Goal: Transaction & Acquisition: Purchase product/service

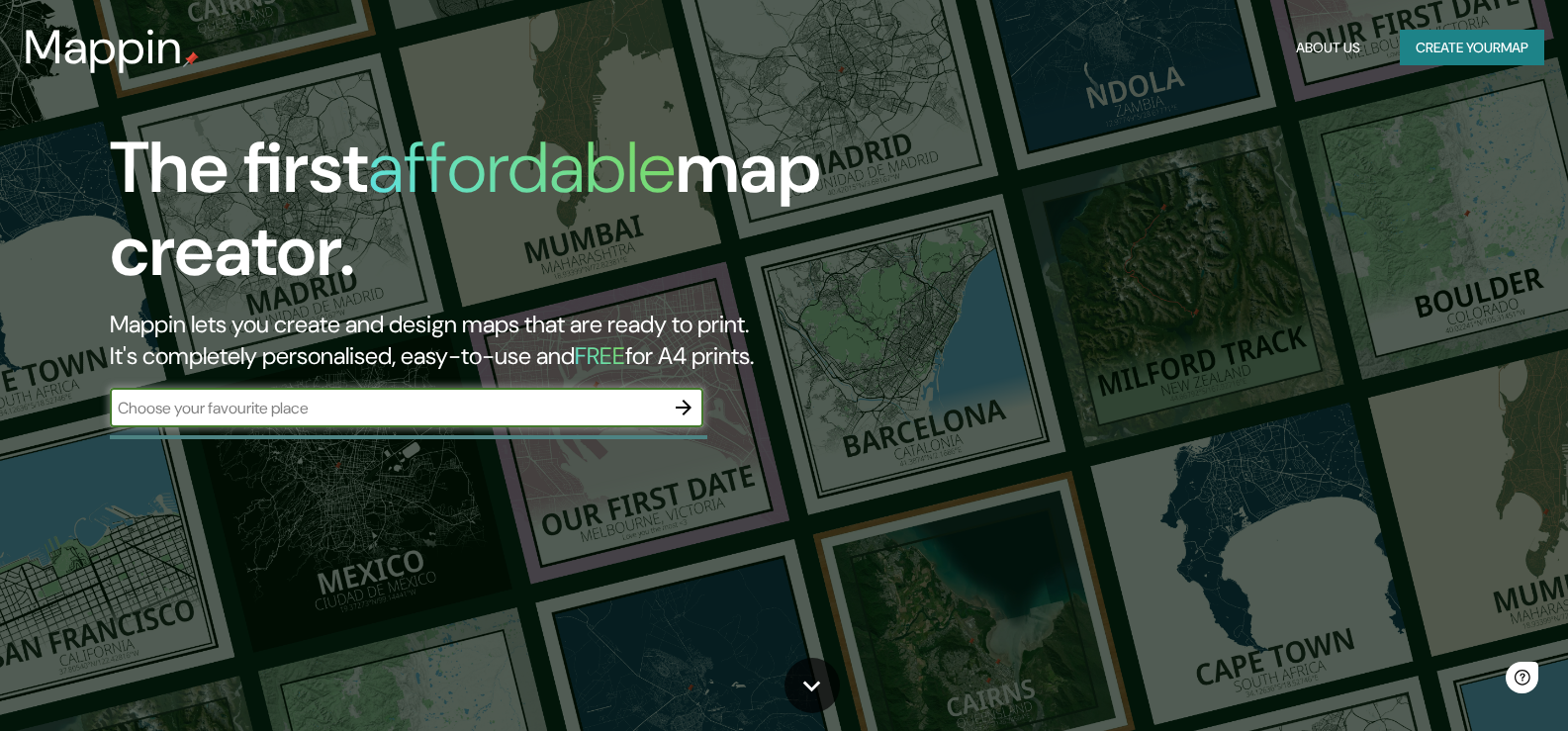
click at [363, 398] on input "text" at bounding box center [386, 408] width 554 height 23
type input "c"
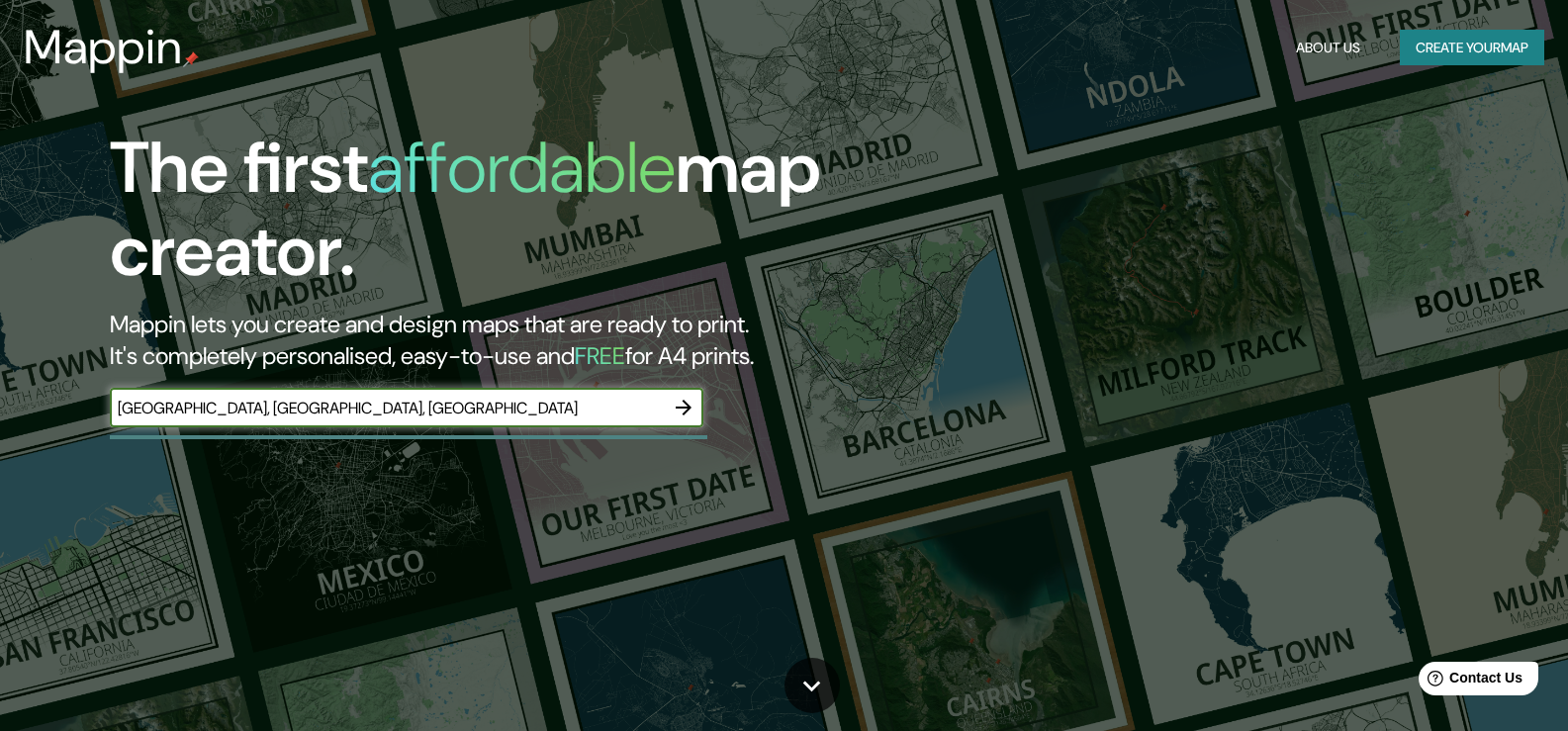
type input "[GEOGRAPHIC_DATA], [GEOGRAPHIC_DATA], [GEOGRAPHIC_DATA]"
click at [693, 403] on icon "button" at bounding box center [684, 408] width 24 height 24
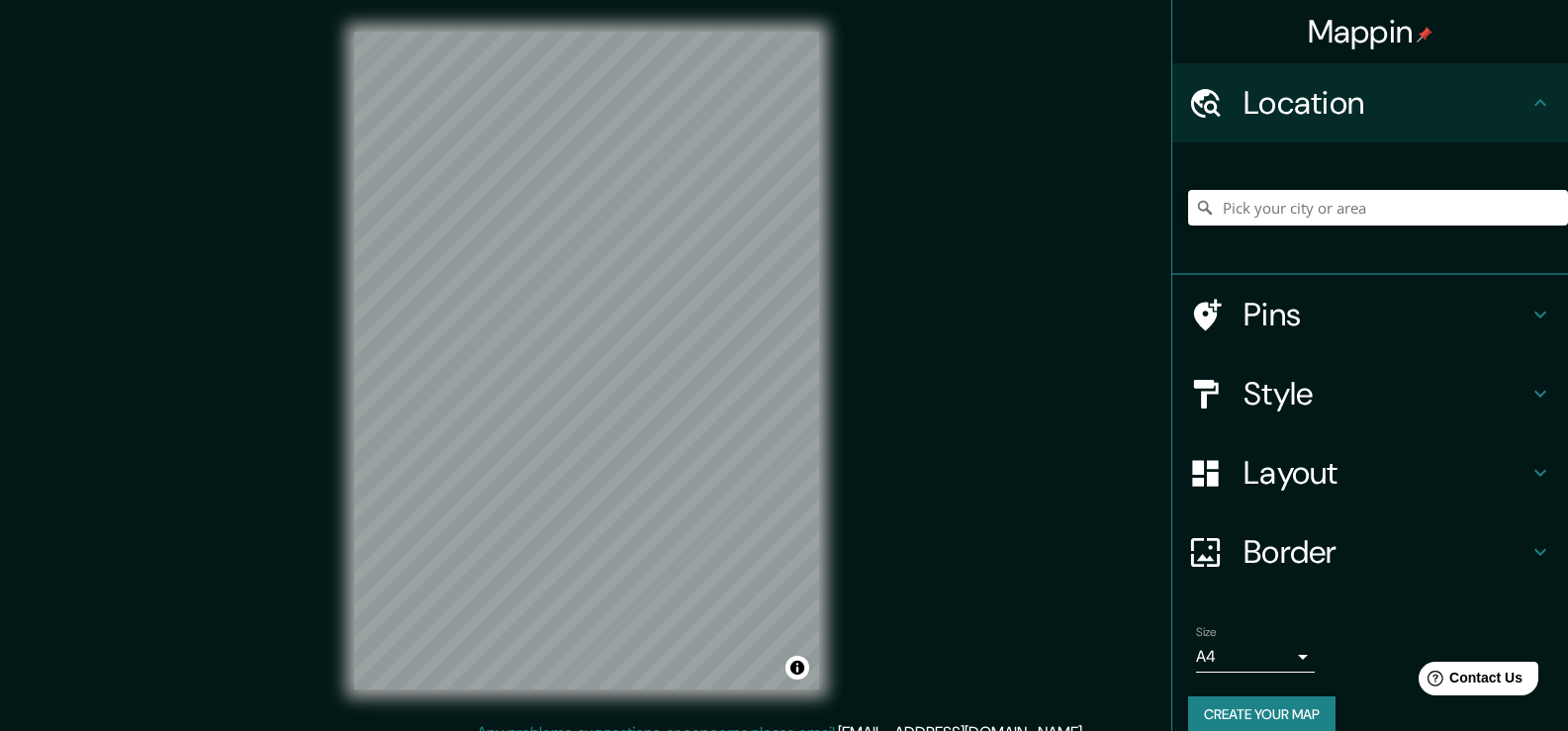
click at [1216, 470] on div at bounding box center [1216, 473] width 56 height 35
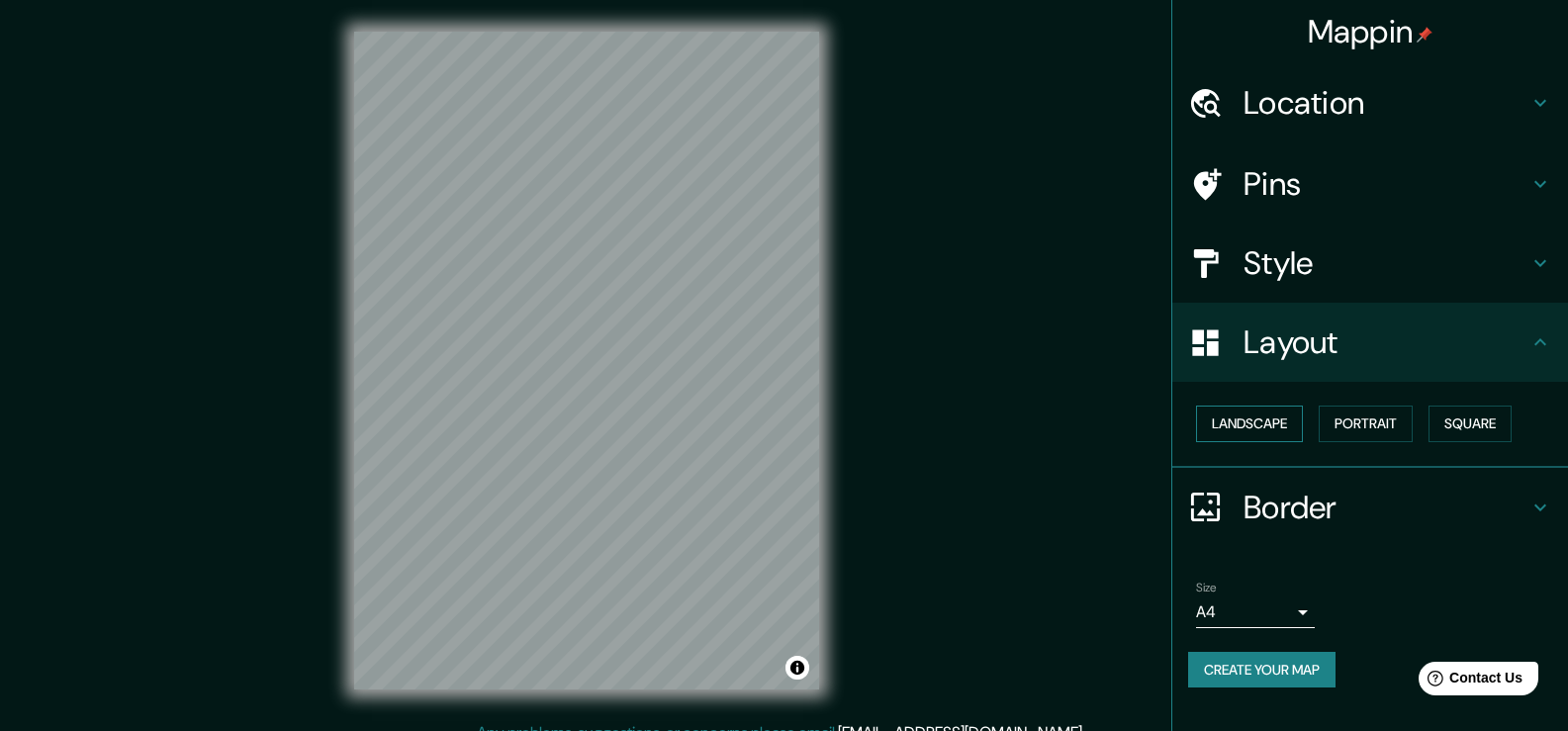
click at [1248, 420] on button "Landscape" at bounding box center [1249, 424] width 106 height 37
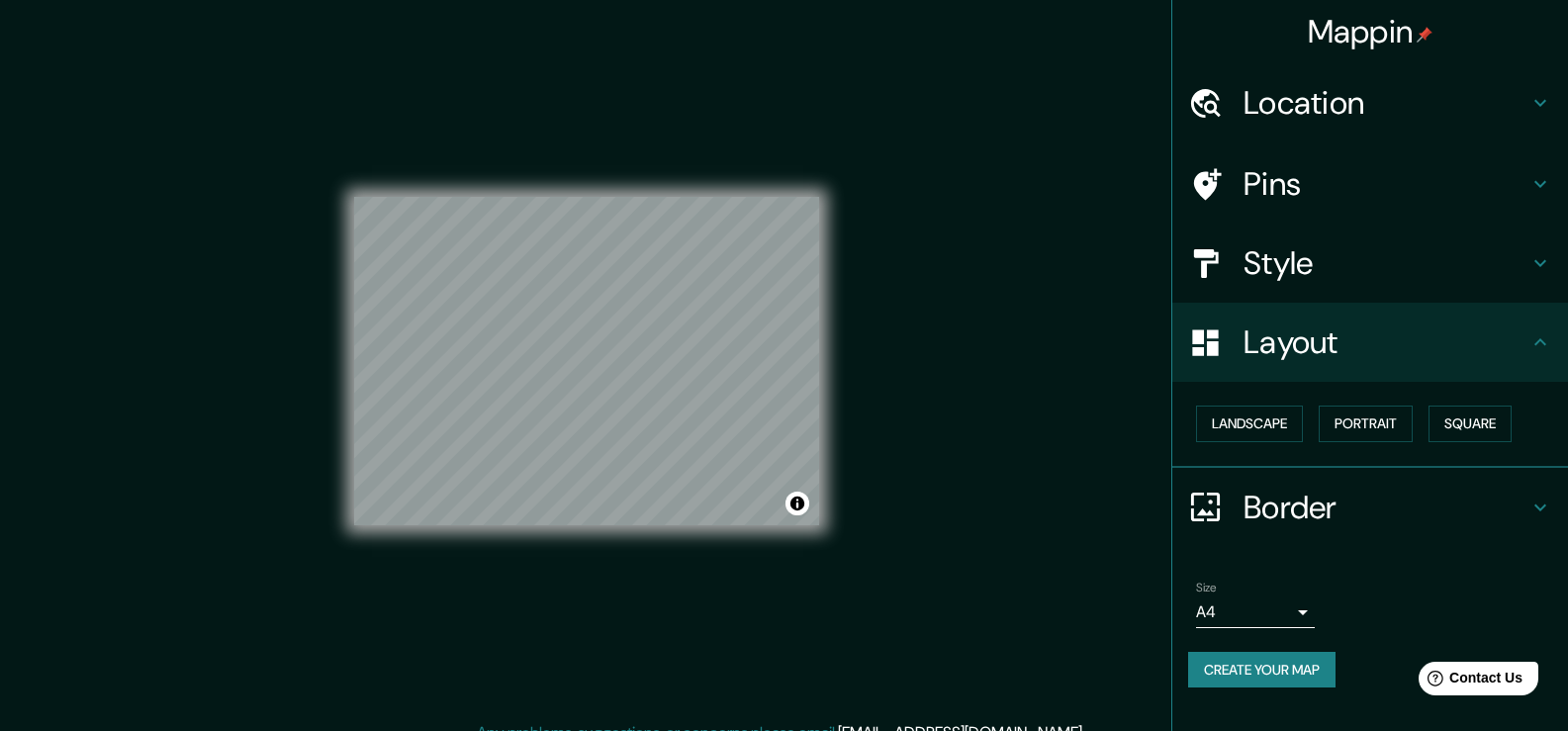
click at [1297, 613] on body "Mappin Location Pins Style Layout Landscape Portrait Square Border Choose a bor…" at bounding box center [784, 365] width 1568 height 731
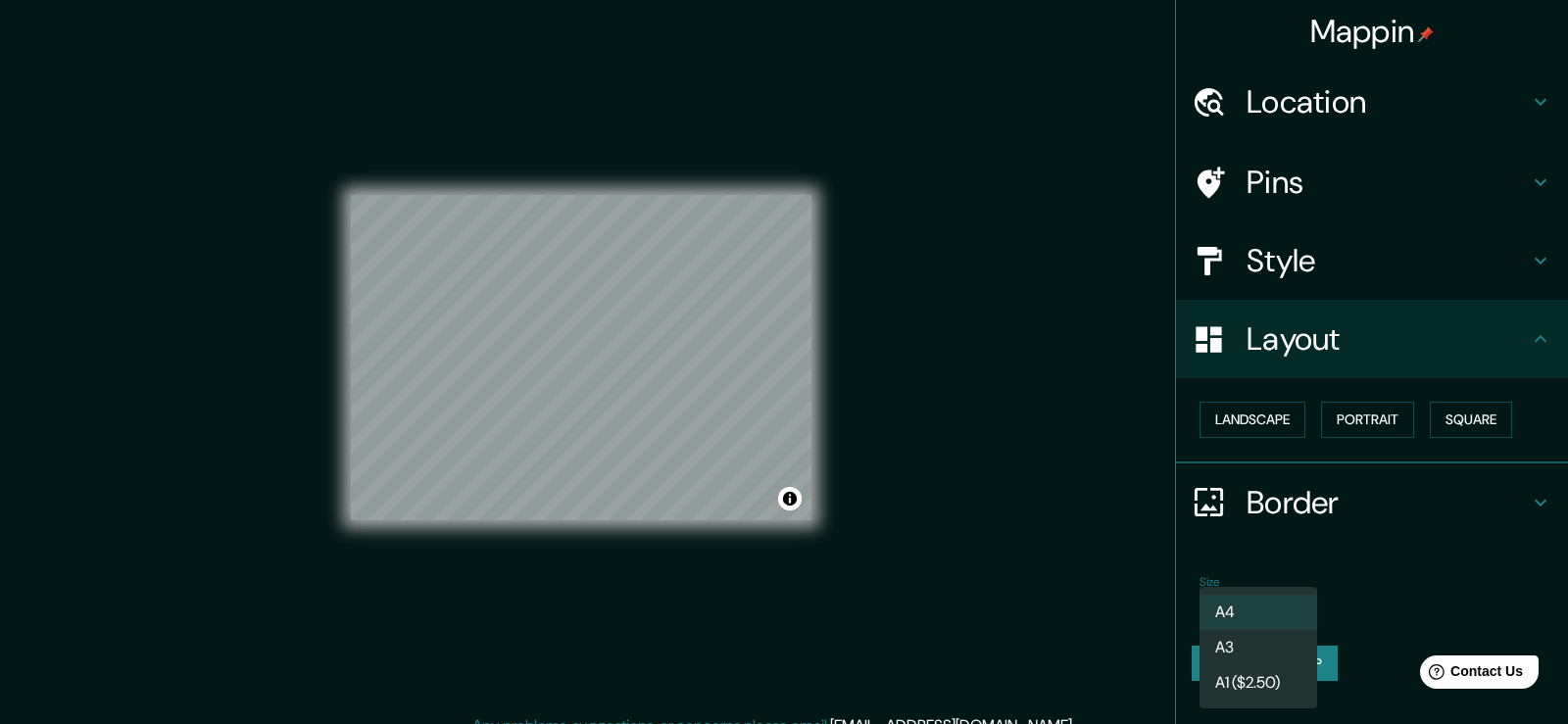
click at [1261, 638] on li "A3" at bounding box center [1258, 648] width 117 height 35
type input "a4"
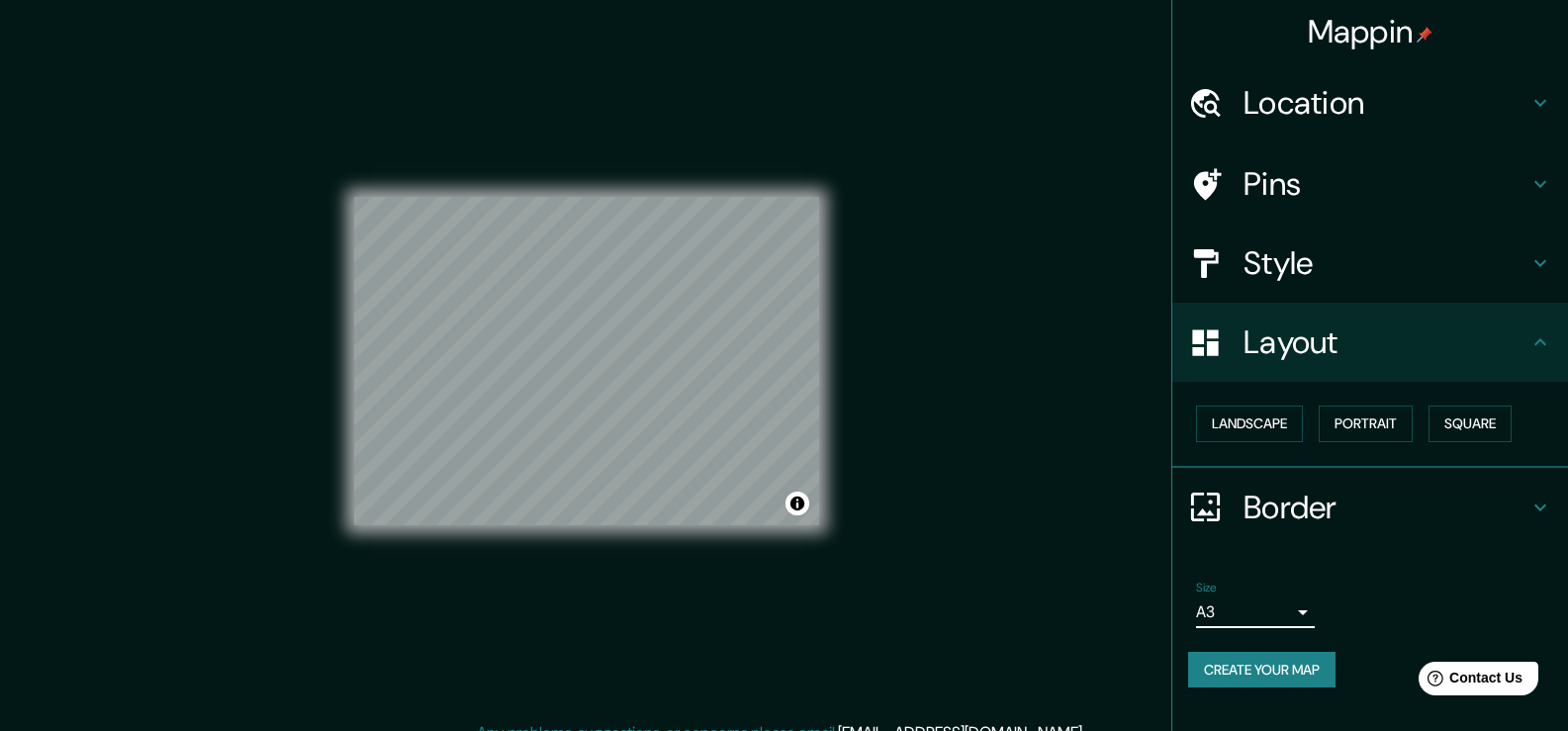
click at [1274, 676] on button "Create your map" at bounding box center [1262, 670] width 147 height 37
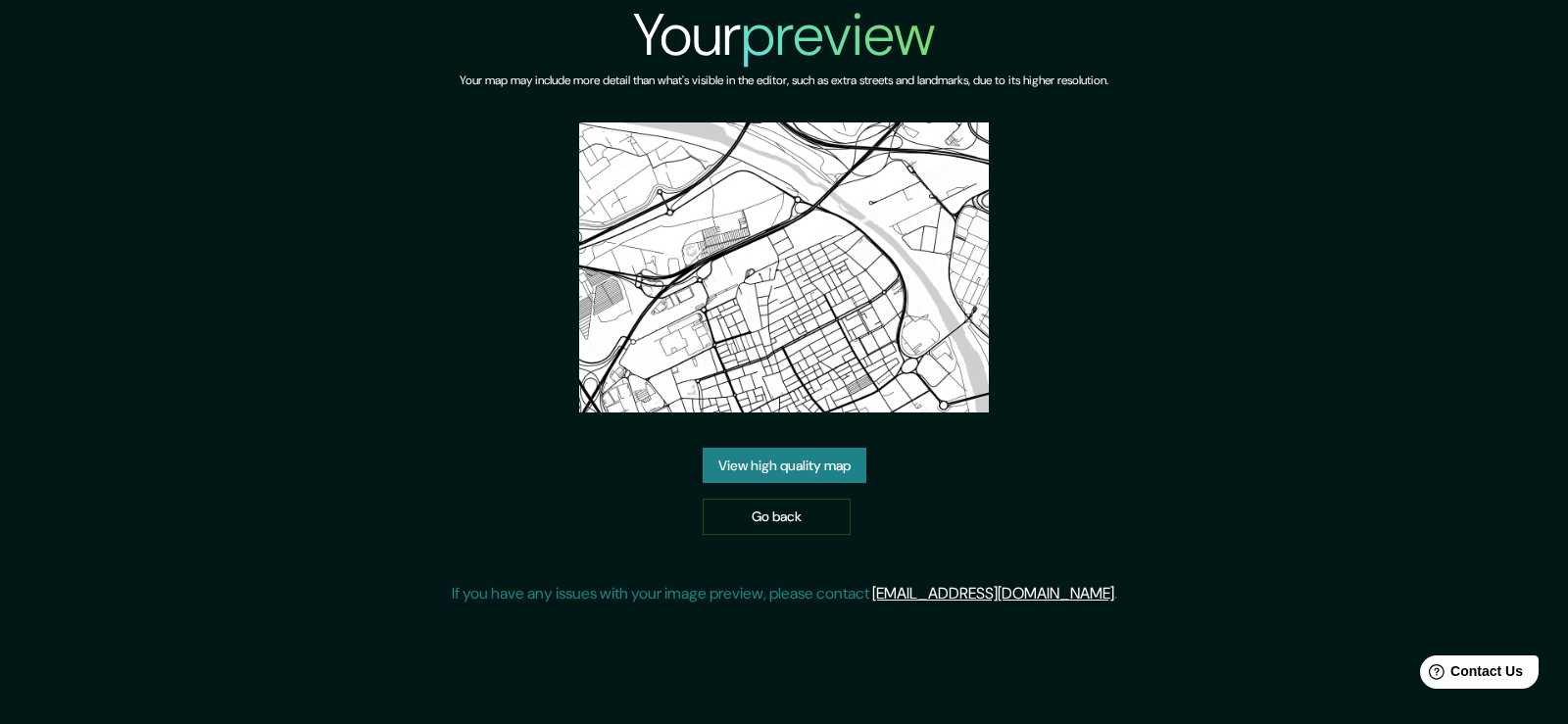
click at [751, 282] on img at bounding box center [784, 267] width 410 height 291
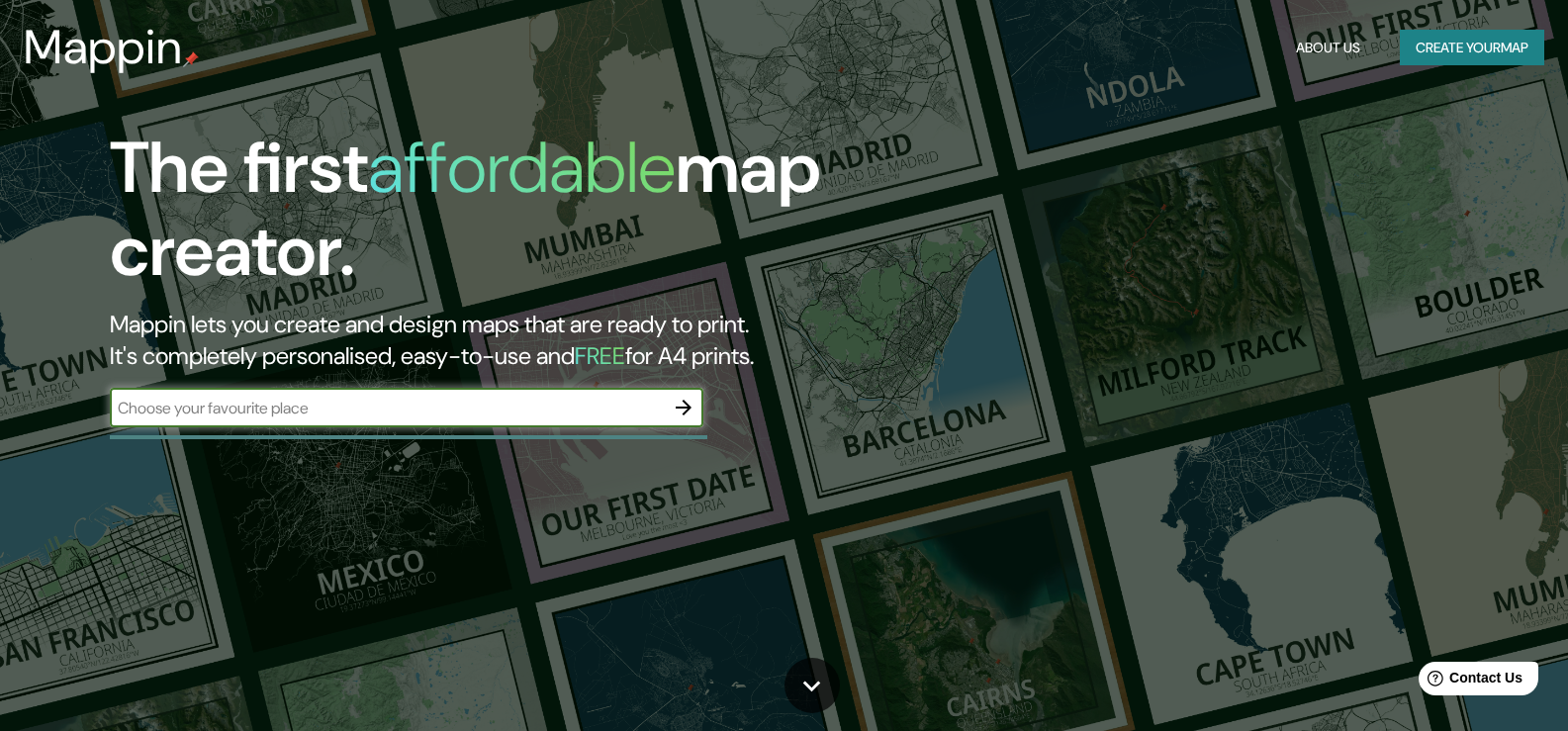
click at [423, 380] on div "The first affordable map creator. Mappin lets you create and design maps that a…" at bounding box center [502, 286] width 941 height 320
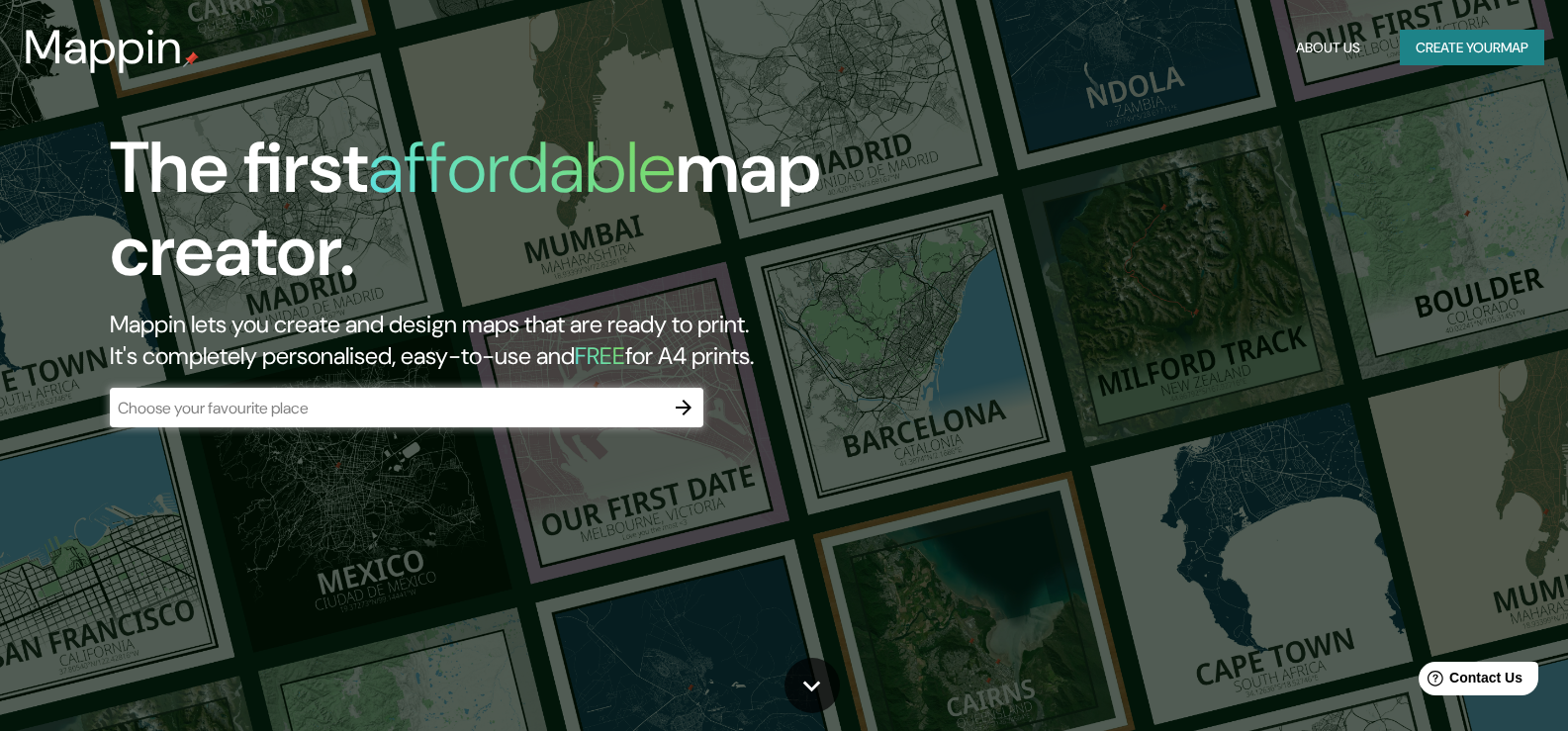
click at [420, 393] on div "​" at bounding box center [406, 408] width 594 height 40
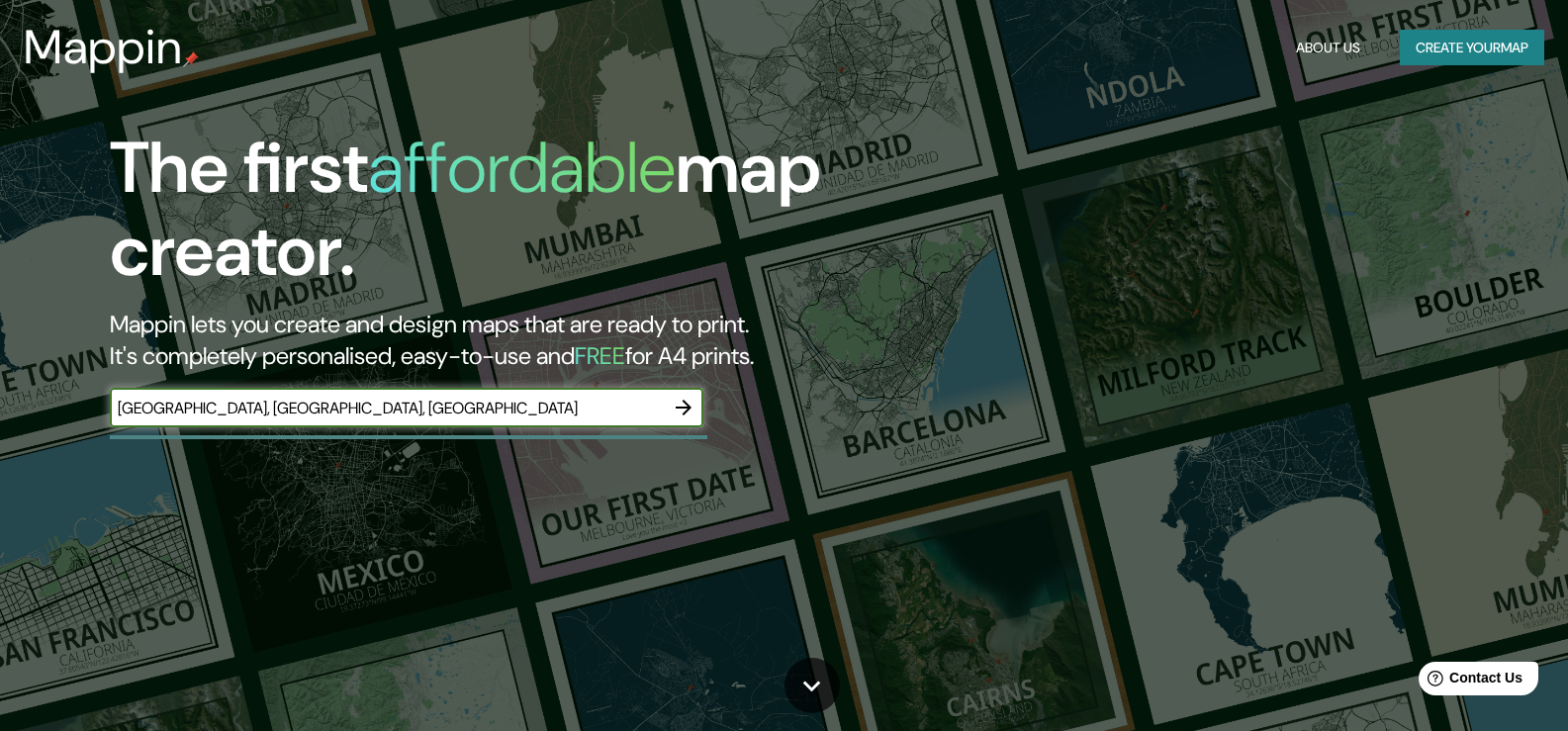
type input "[GEOGRAPHIC_DATA], [GEOGRAPHIC_DATA], [GEOGRAPHIC_DATA]"
click at [693, 412] on icon "button" at bounding box center [684, 408] width 24 height 24
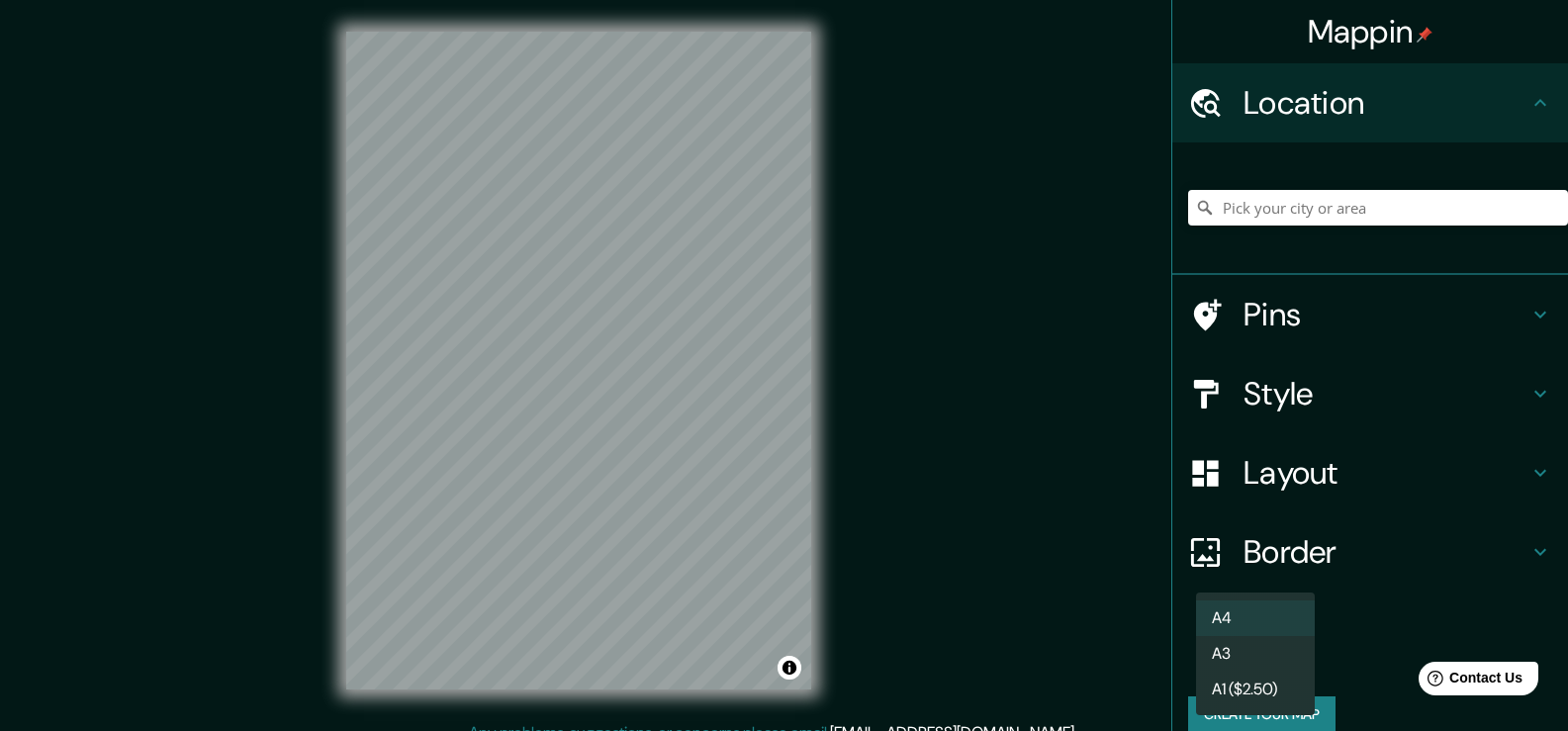
click at [1296, 659] on body "Mappin Location Pins Style Layout Border Choose a border. Hint : you can make l…" at bounding box center [784, 365] width 1568 height 731
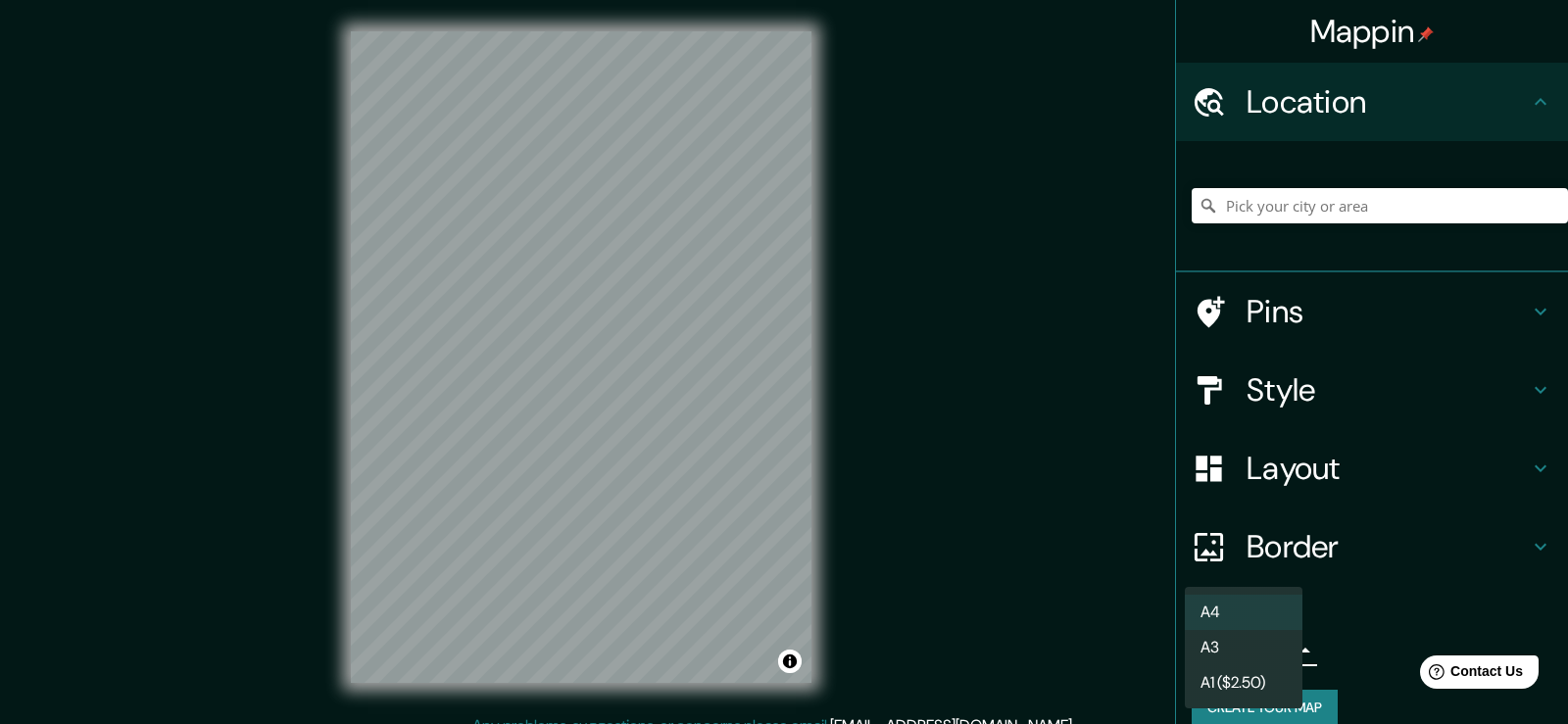
click at [1291, 477] on div at bounding box center [784, 362] width 1568 height 724
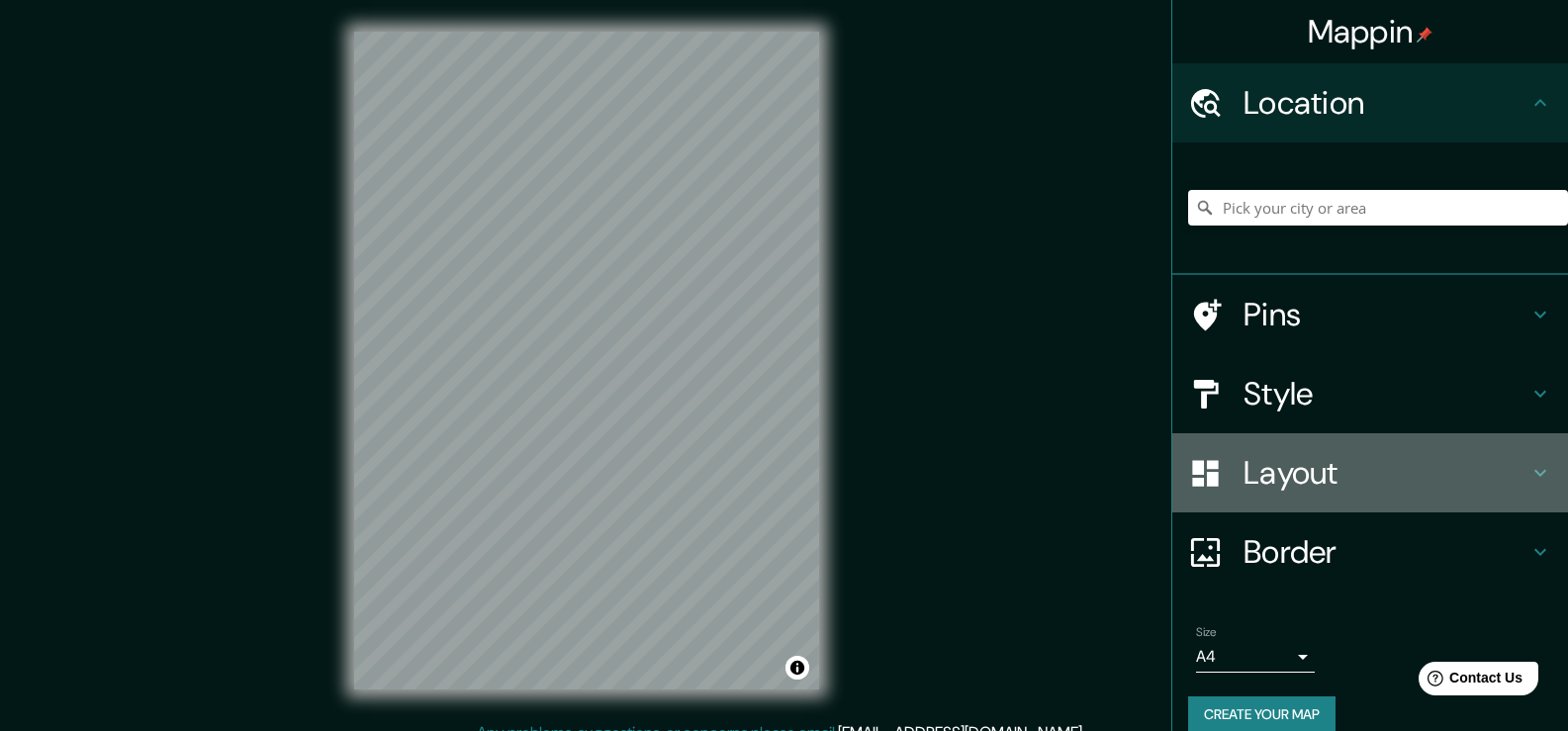
click at [1528, 470] on icon at bounding box center [1540, 473] width 24 height 24
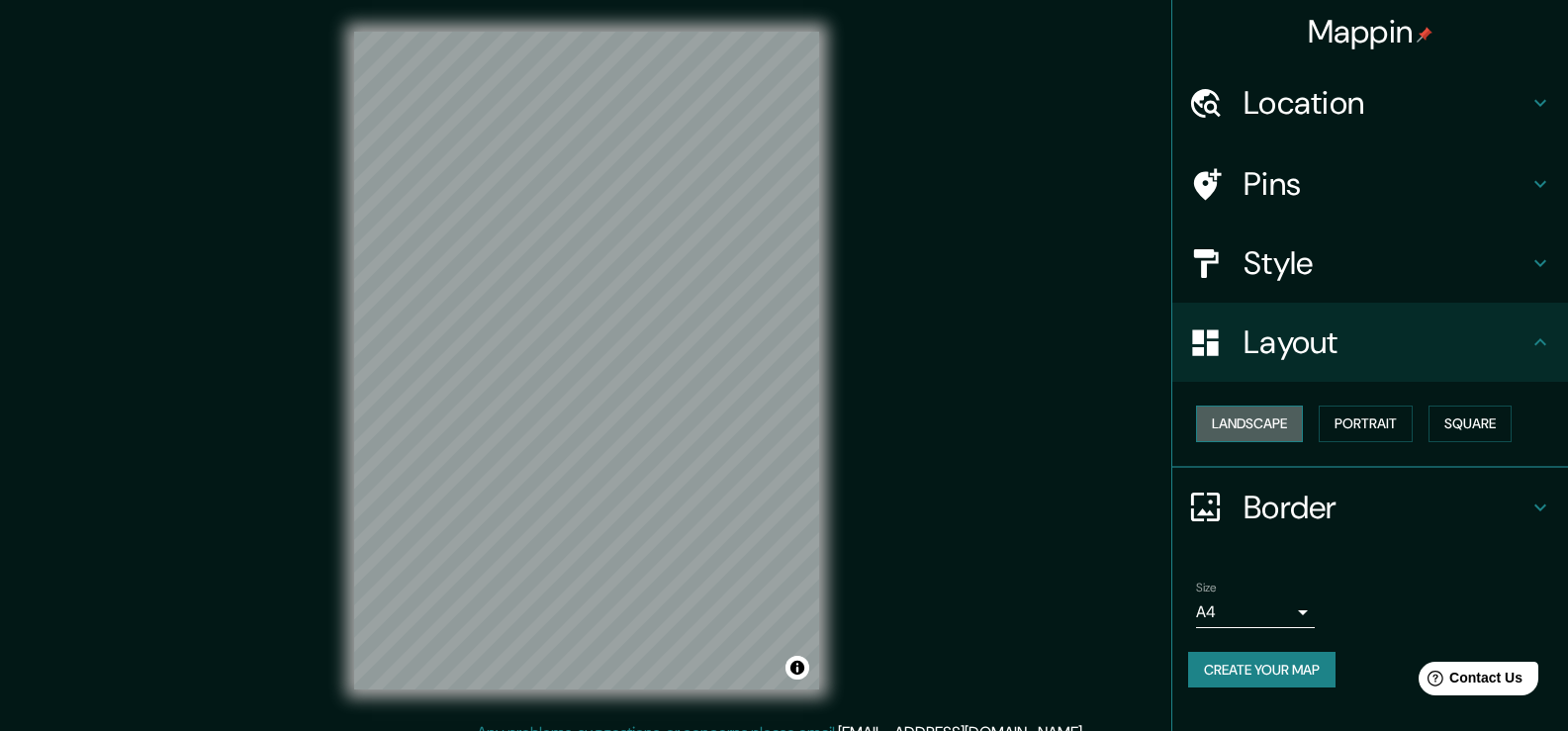
click at [1243, 418] on button "Landscape" at bounding box center [1249, 424] width 106 height 37
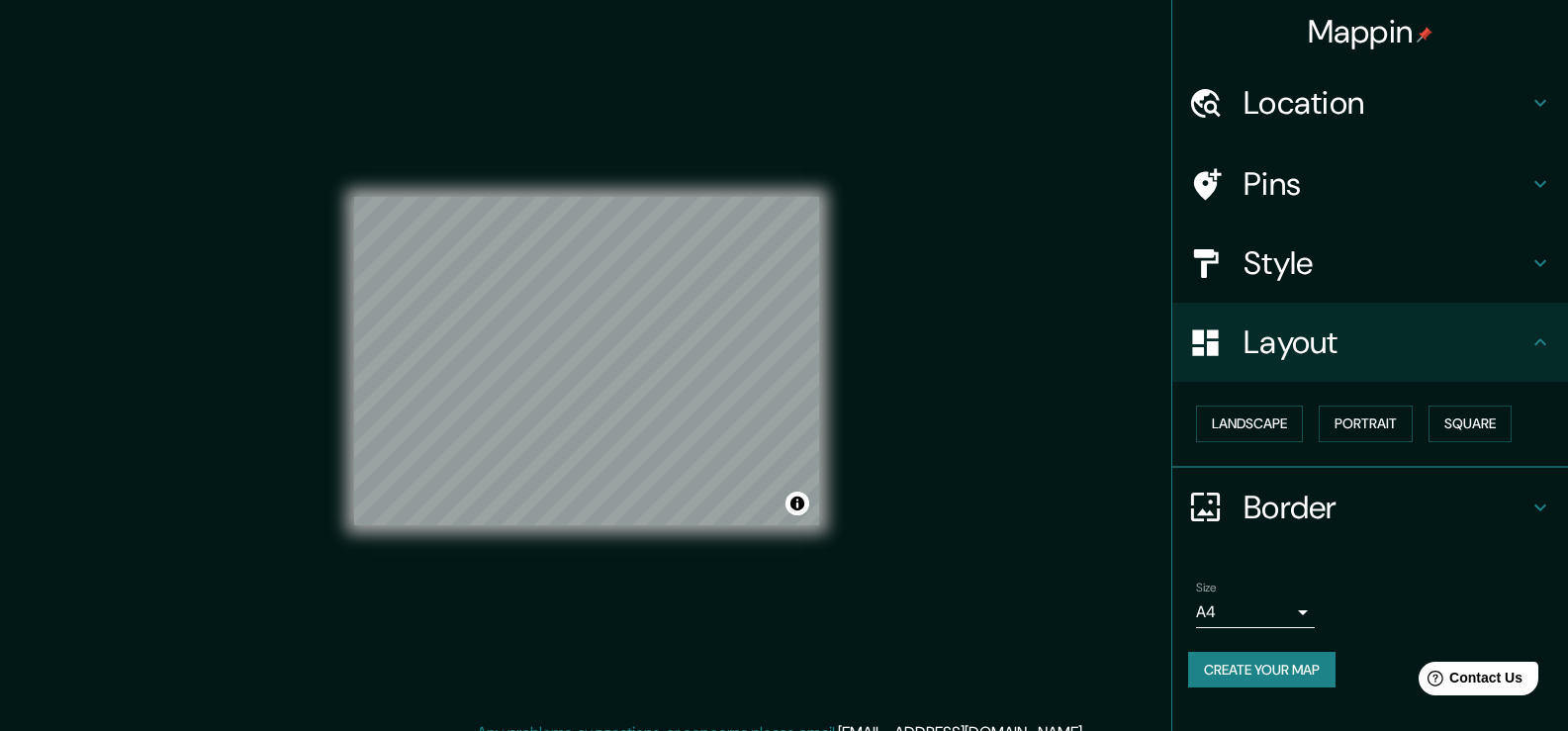
click at [1309, 612] on body "Mappin Location Pins Style Layout Landscape Portrait Square Border Choose a bor…" at bounding box center [784, 365] width 1568 height 731
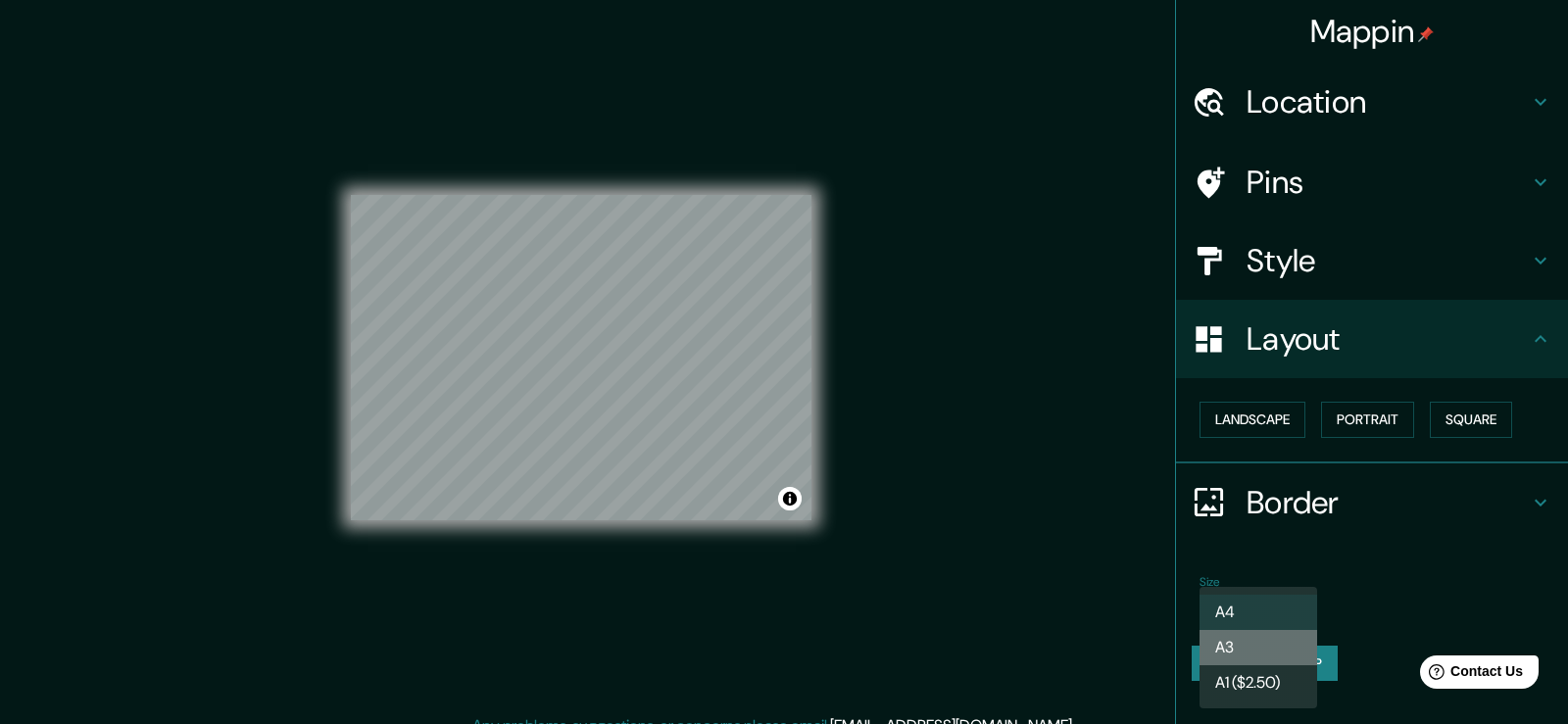
click at [1245, 642] on li "A3" at bounding box center [1258, 648] width 117 height 35
type input "a4"
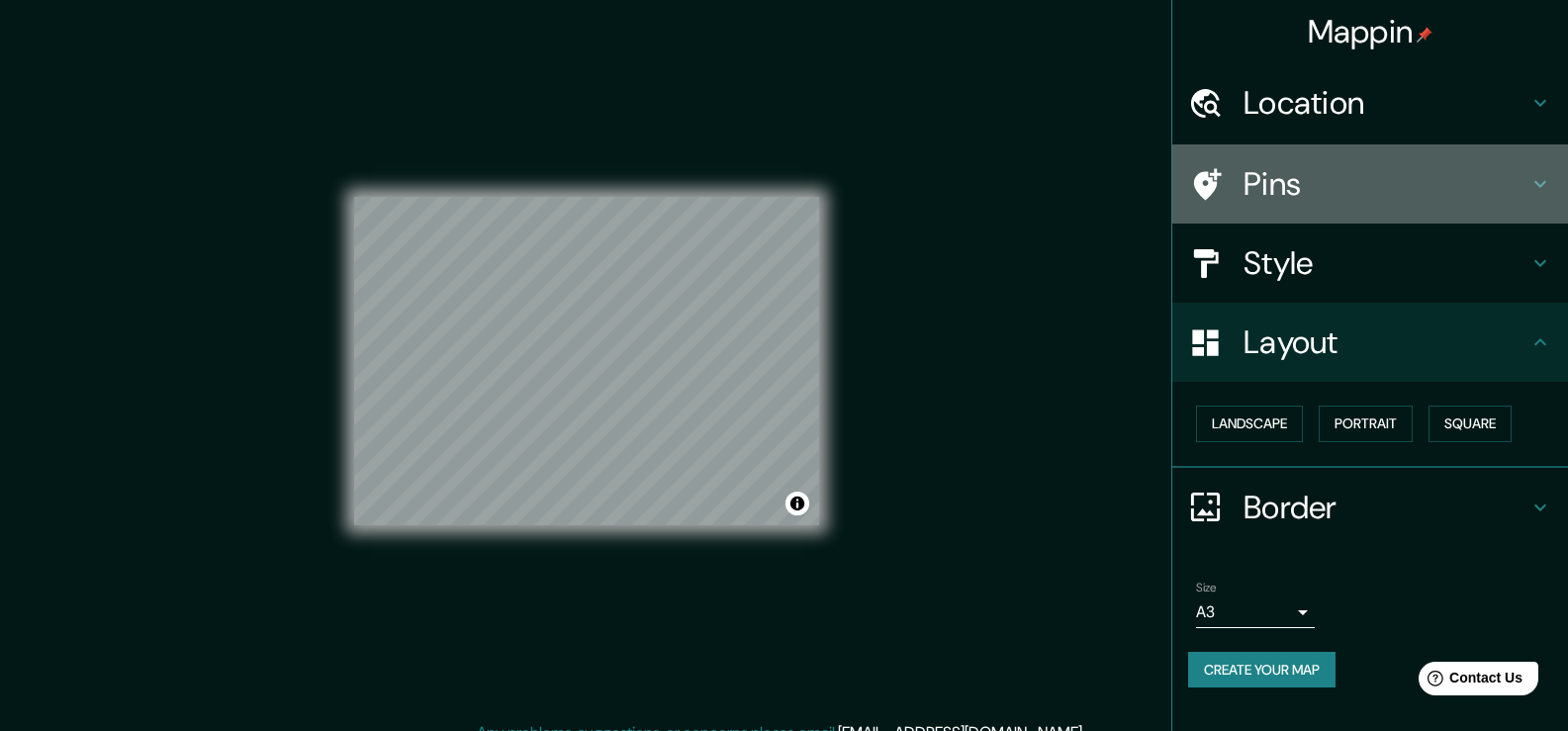
click at [1276, 189] on h4 "Pins" at bounding box center [1386, 184] width 285 height 40
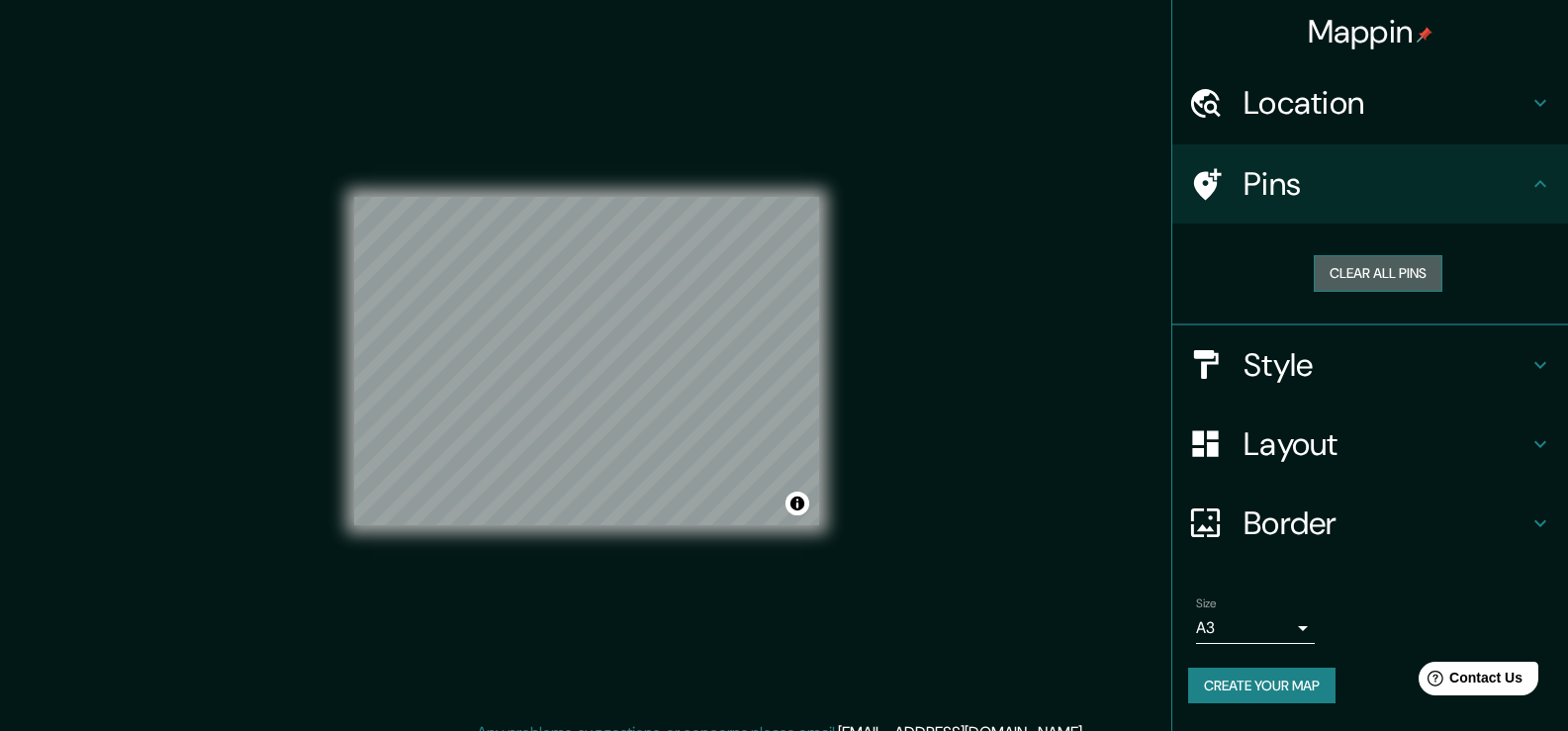
click at [1363, 273] on button "Clear all pins" at bounding box center [1377, 274] width 128 height 37
click at [1281, 367] on h4 "Style" at bounding box center [1386, 365] width 285 height 40
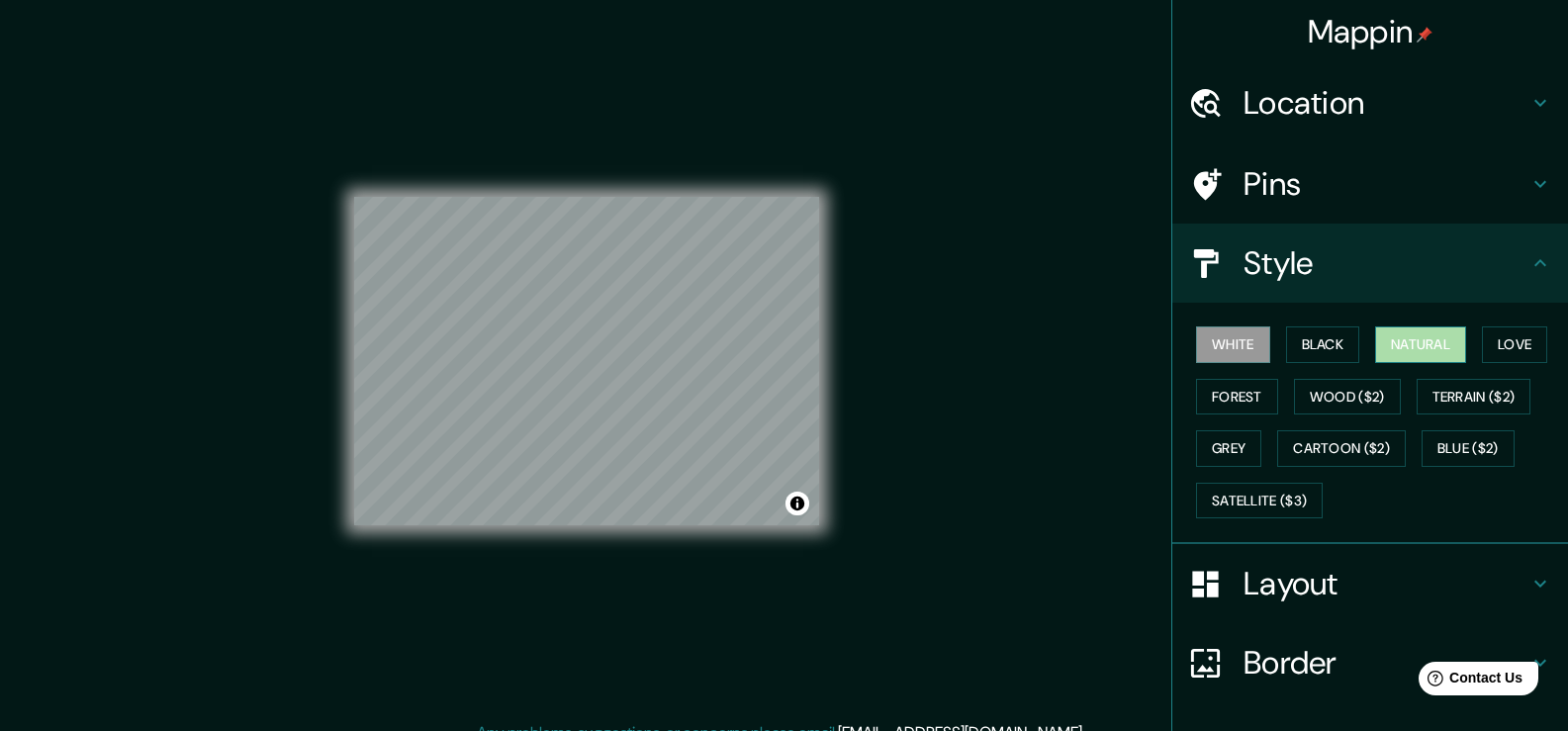
click at [1398, 344] on button "Natural" at bounding box center [1421, 344] width 91 height 37
click at [1316, 331] on button "Black" at bounding box center [1322, 344] width 75 height 37
click at [1402, 340] on button "Natural" at bounding box center [1421, 344] width 91 height 37
click at [1252, 396] on button "Forest" at bounding box center [1237, 397] width 83 height 37
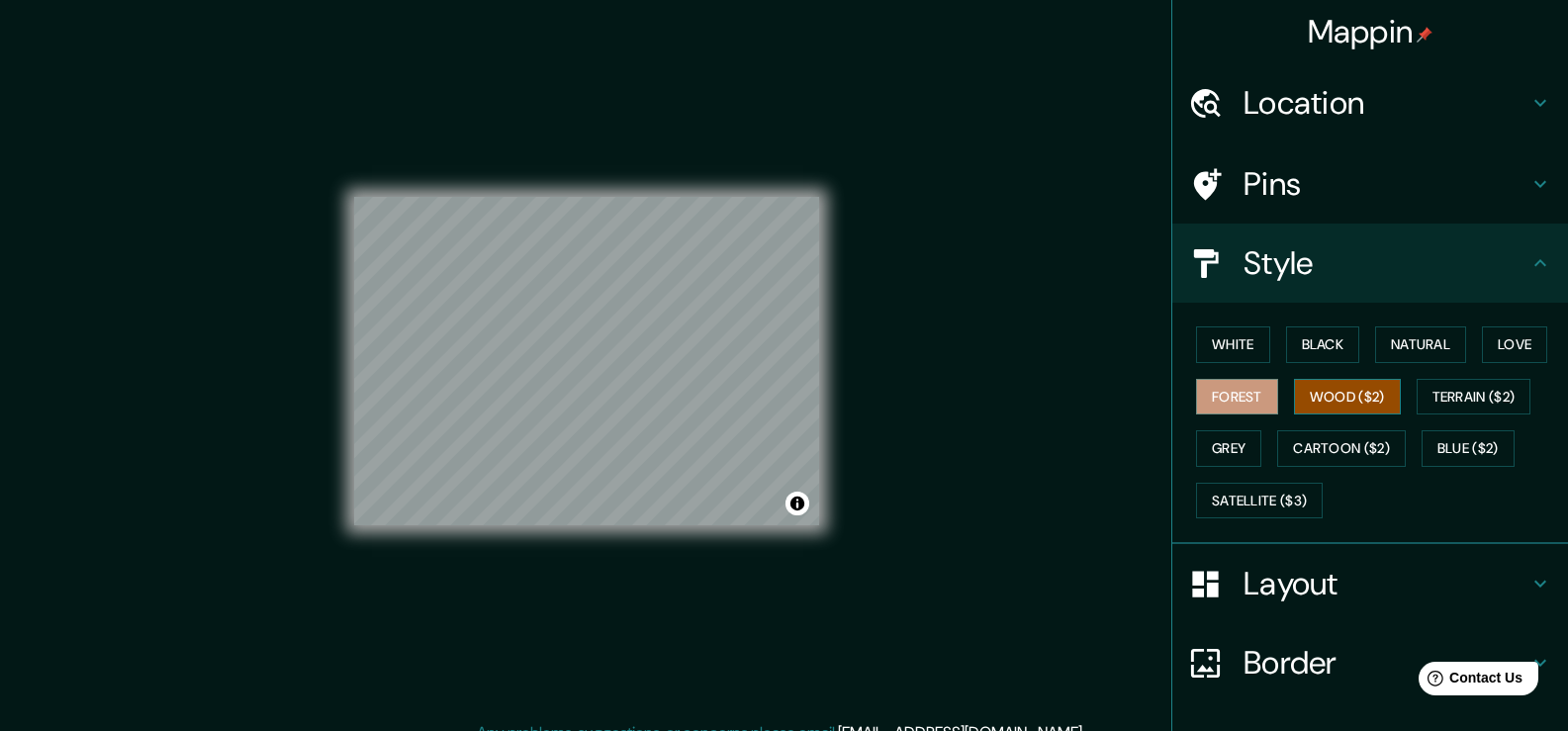
click at [1301, 392] on button "Wood ($2)" at bounding box center [1346, 397] width 106 height 37
click at [1437, 390] on button "Terrain ($2)" at bounding box center [1474, 397] width 114 height 37
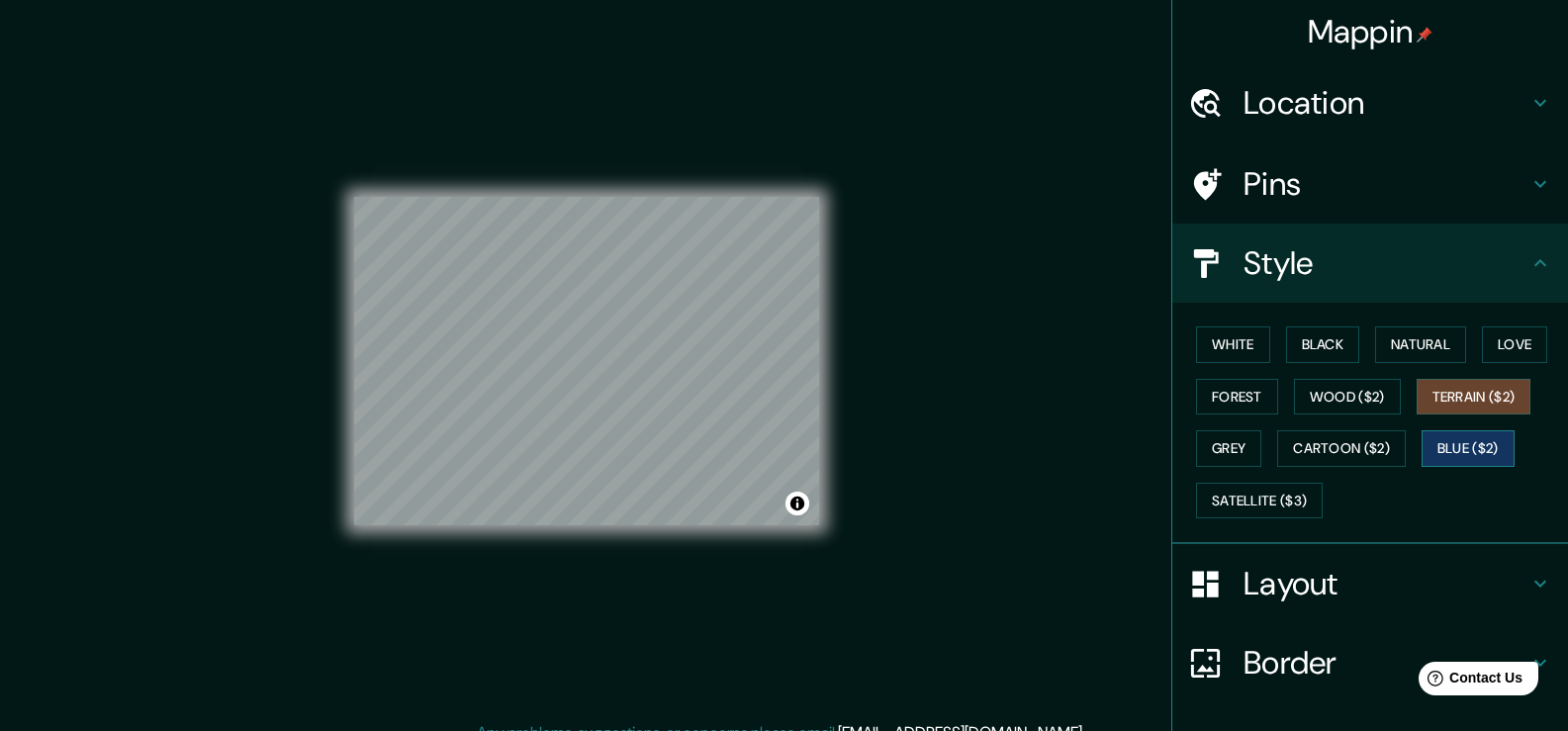
click at [1457, 445] on button "Blue ($2)" at bounding box center [1469, 449] width 93 height 37
click at [1329, 450] on button "Cartoon ($2)" at bounding box center [1341, 449] width 128 height 37
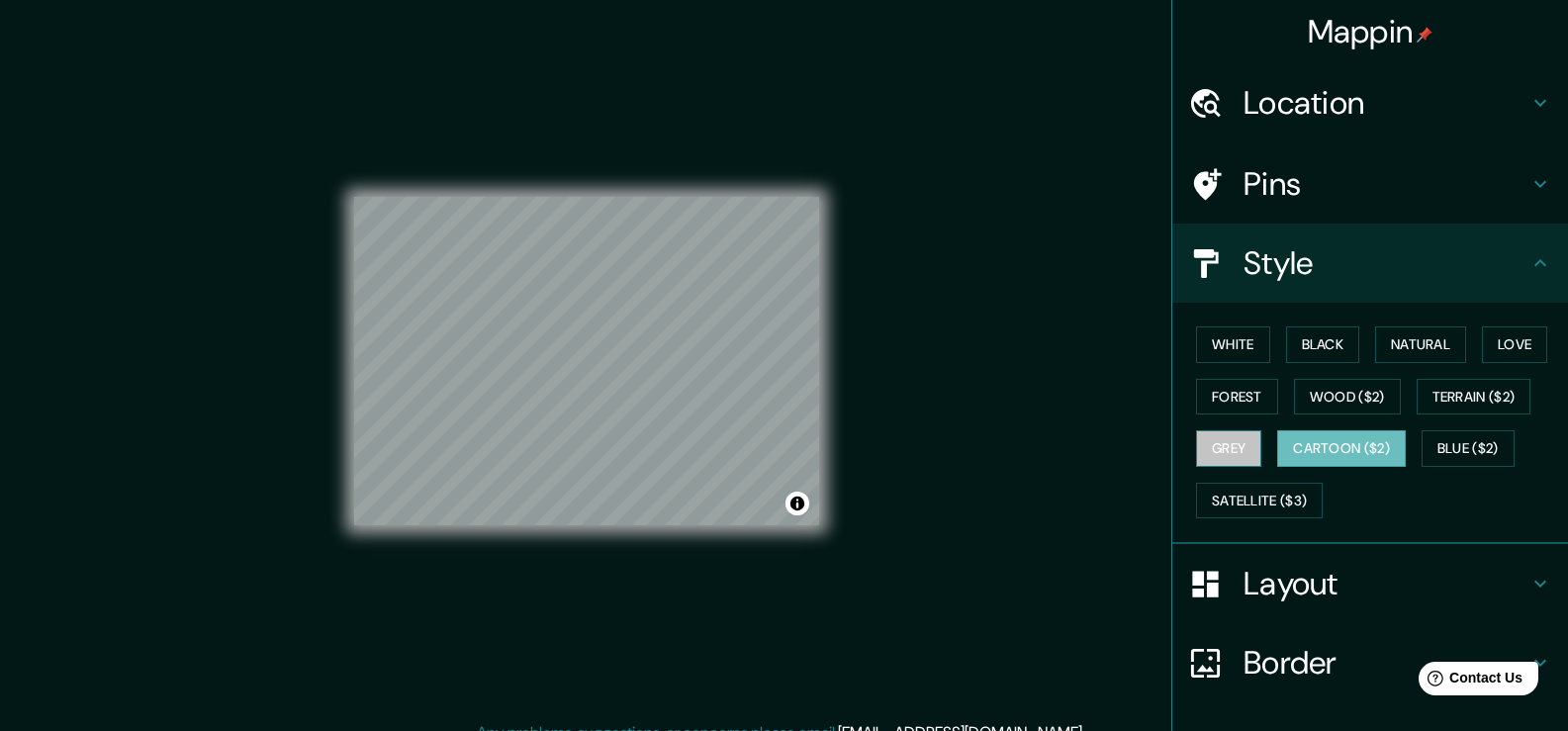
click at [1211, 437] on button "Grey" at bounding box center [1229, 449] width 66 height 37
click at [1278, 441] on button "Cartoon ($2)" at bounding box center [1341, 449] width 128 height 37
click at [1413, 342] on button "Natural" at bounding box center [1421, 344] width 91 height 37
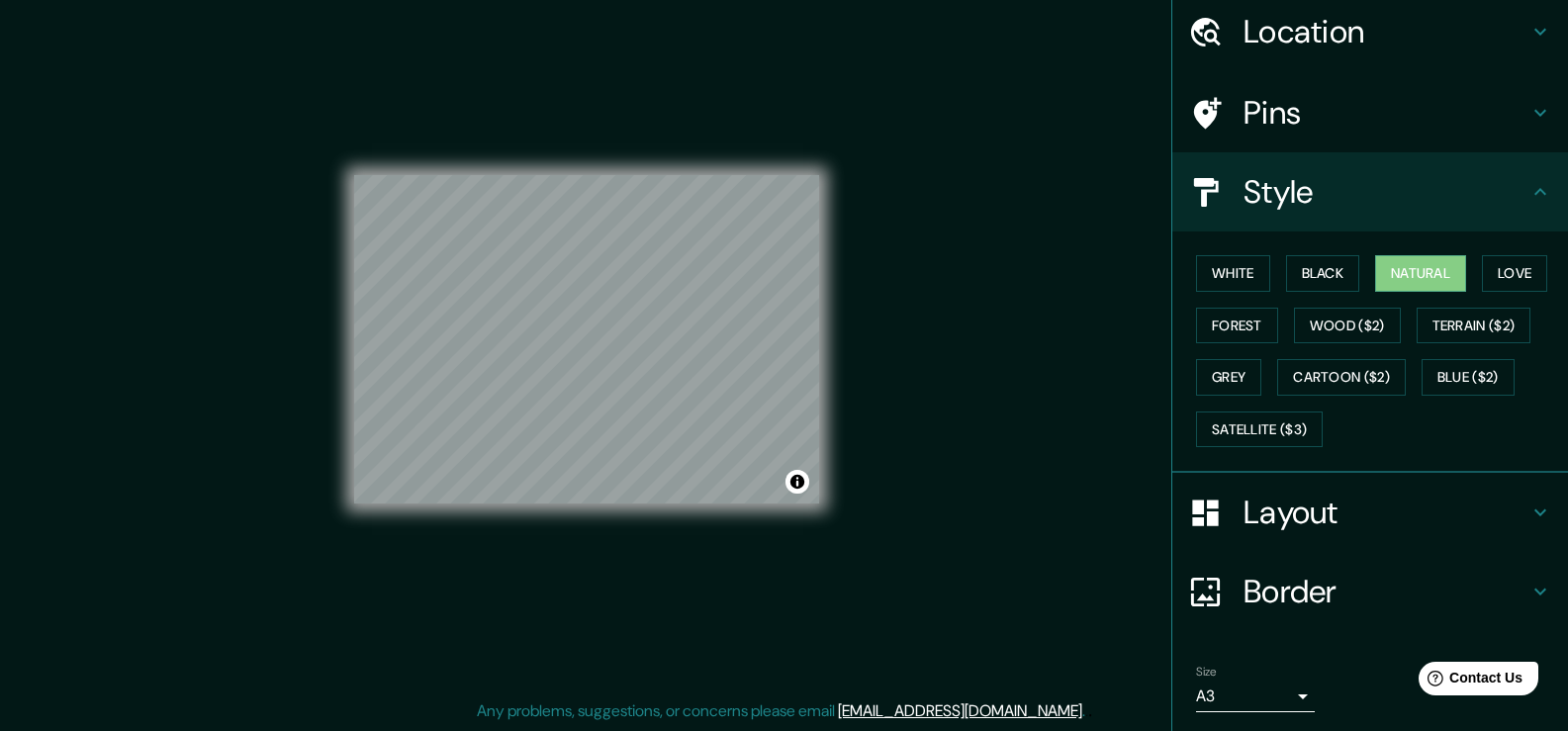
scroll to position [38, 0]
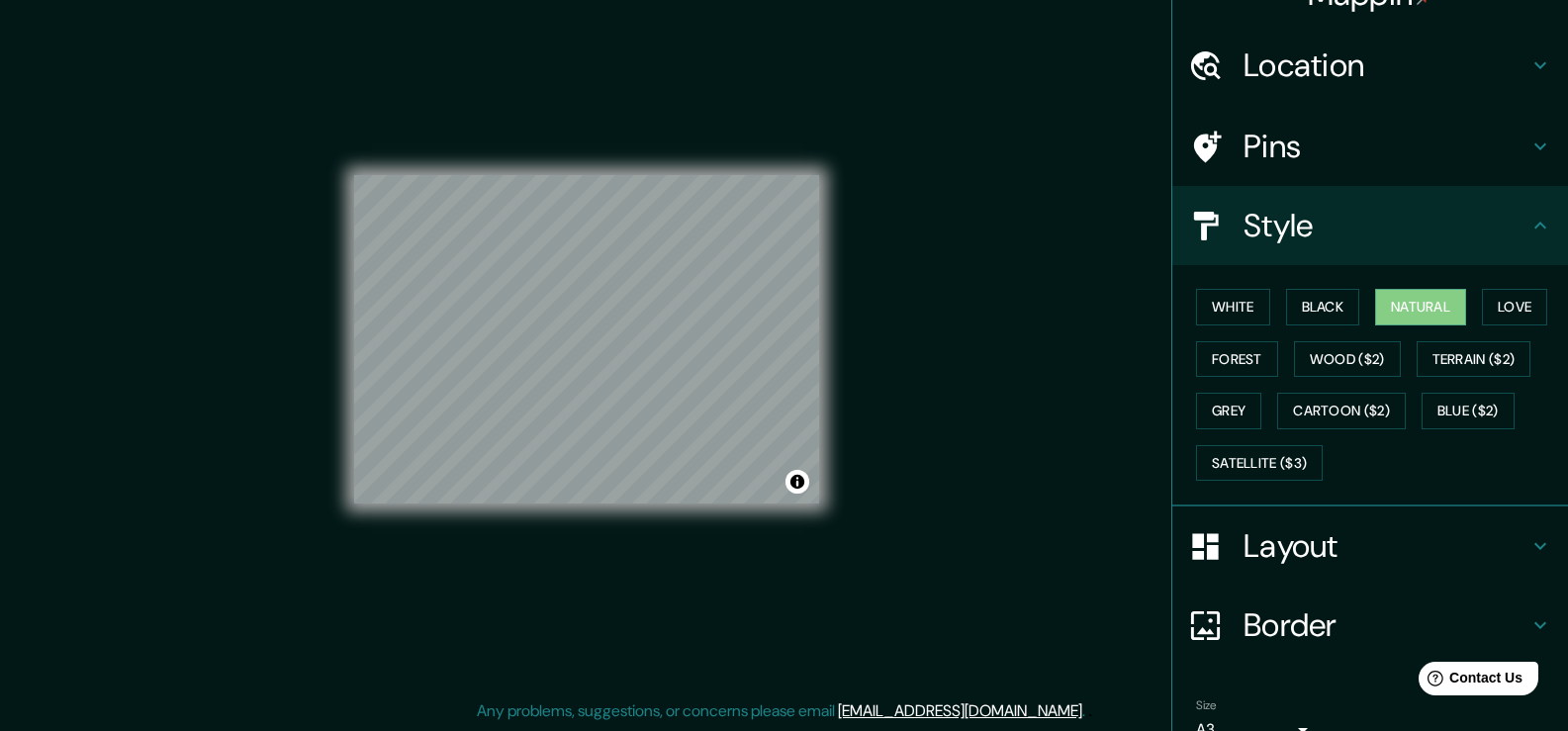
click at [1298, 63] on h4 "Location" at bounding box center [1386, 66] width 285 height 40
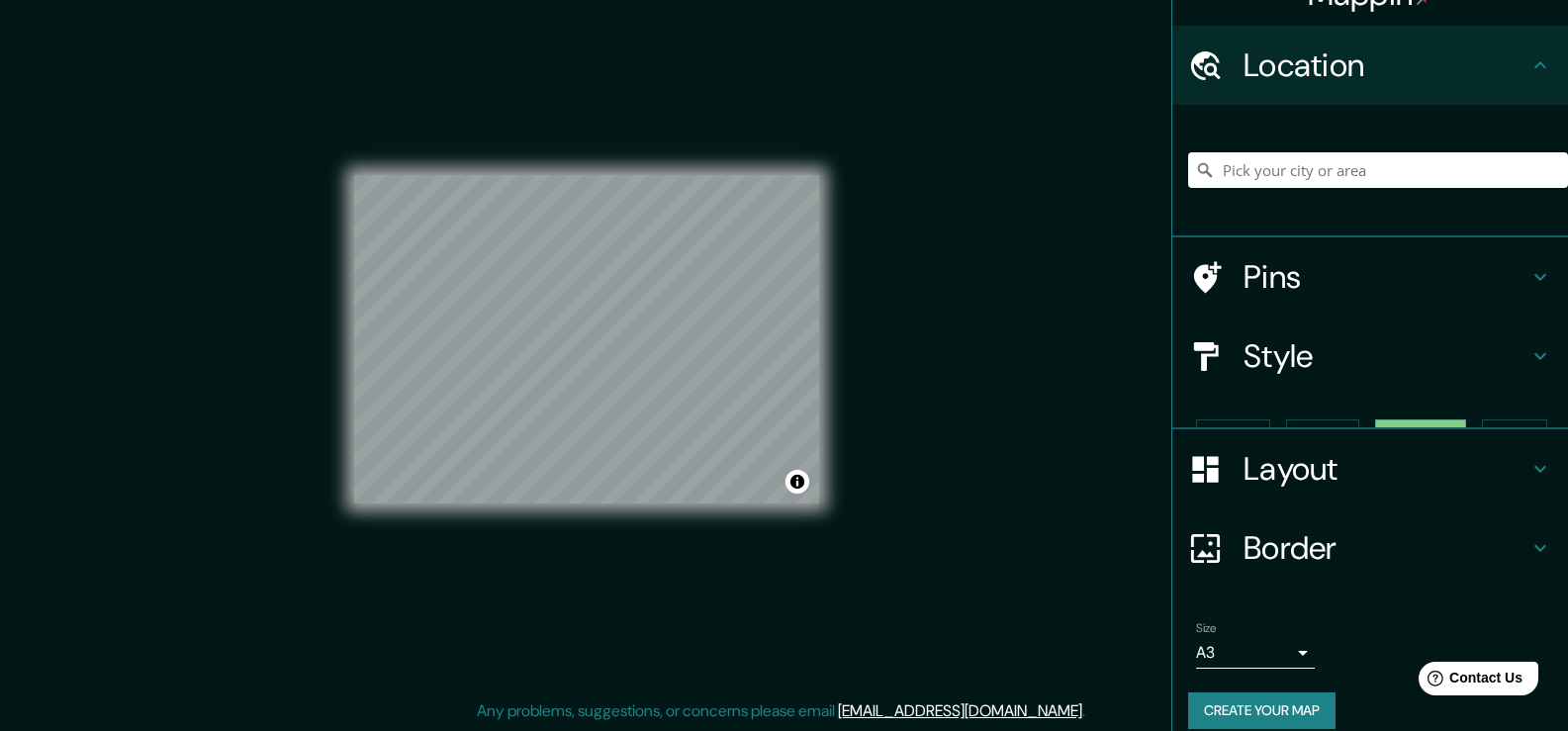
scroll to position [26, 0]
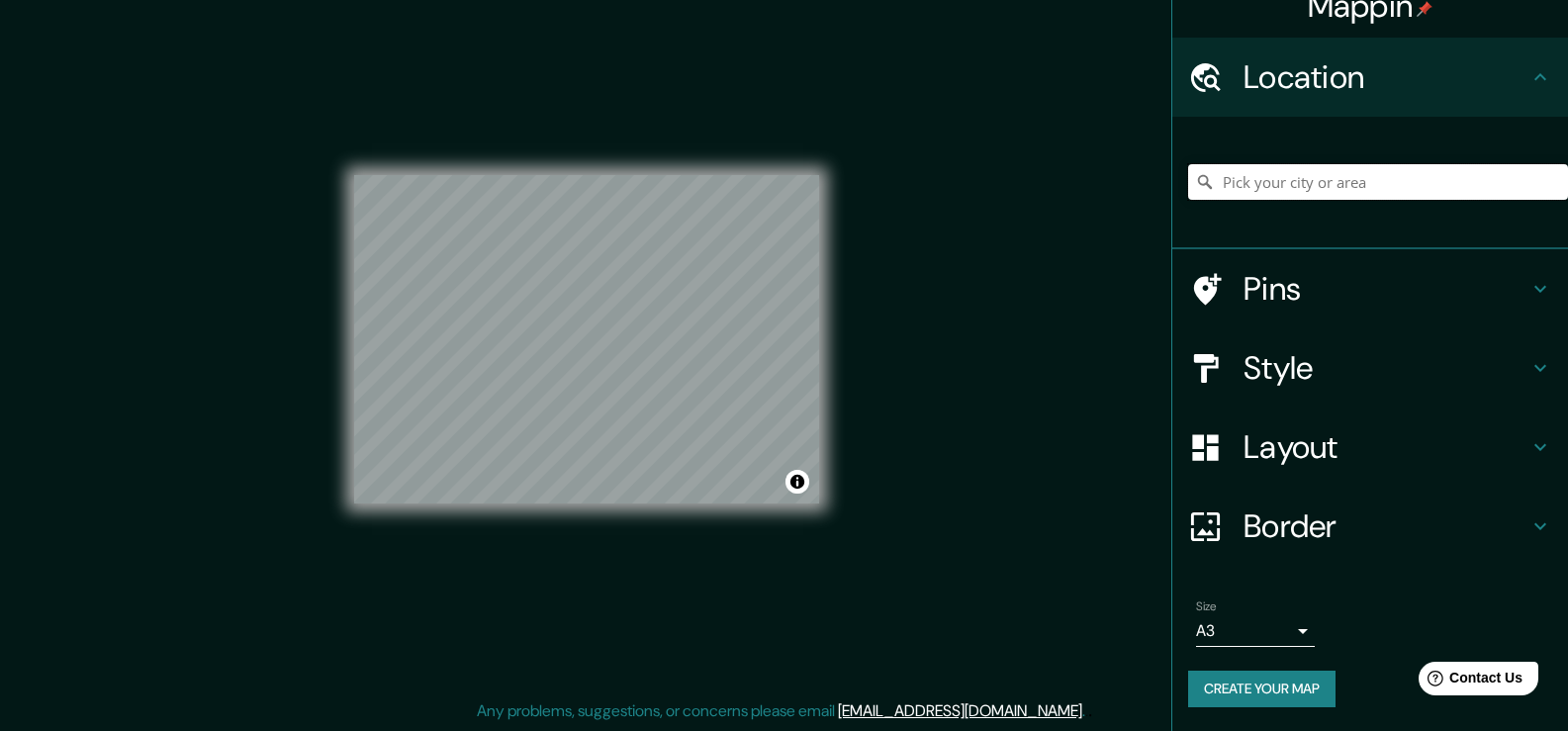
click at [1263, 186] on input "Pick your city or area" at bounding box center [1378, 182] width 380 height 36
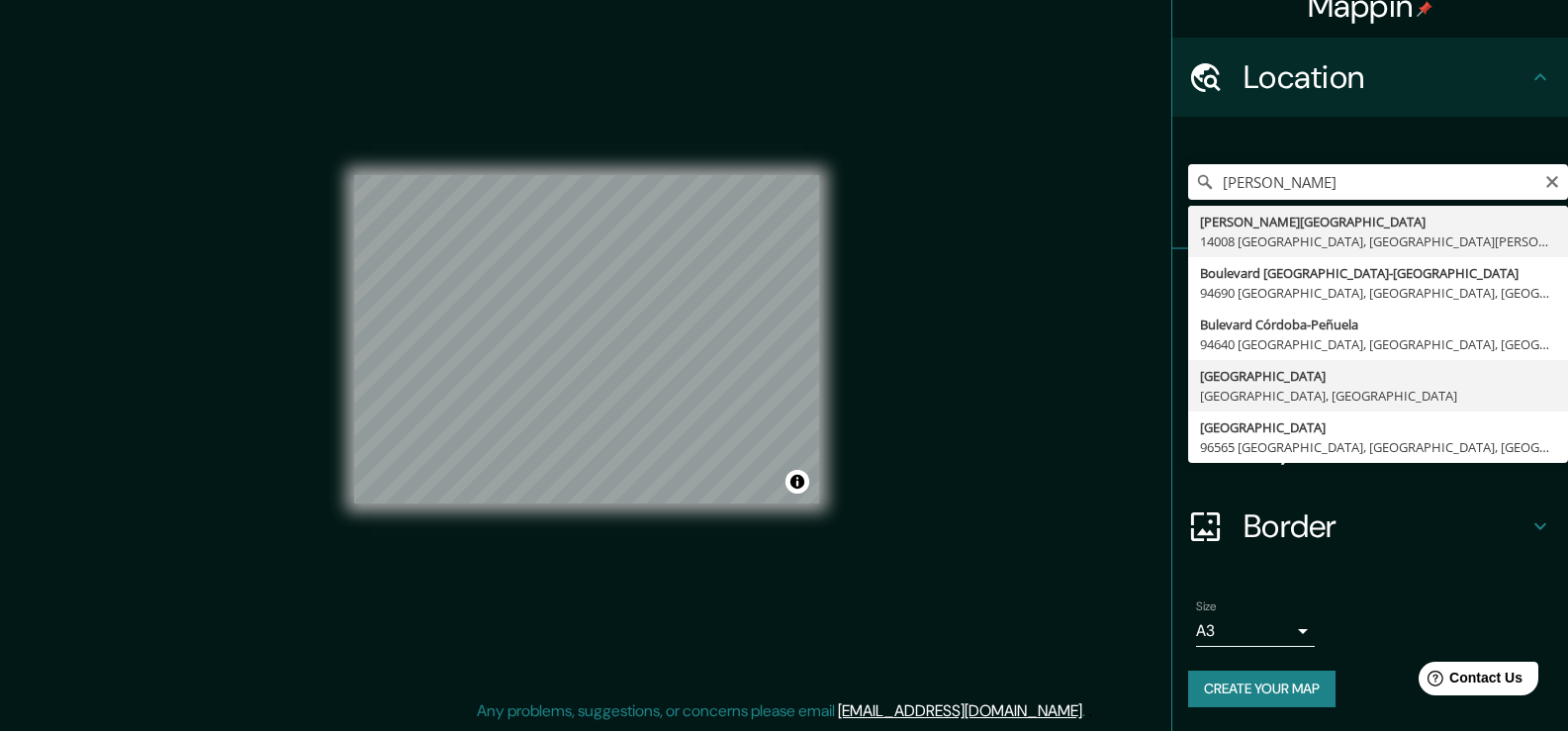
type input "[GEOGRAPHIC_DATA], [GEOGRAPHIC_DATA], [GEOGRAPHIC_DATA]"
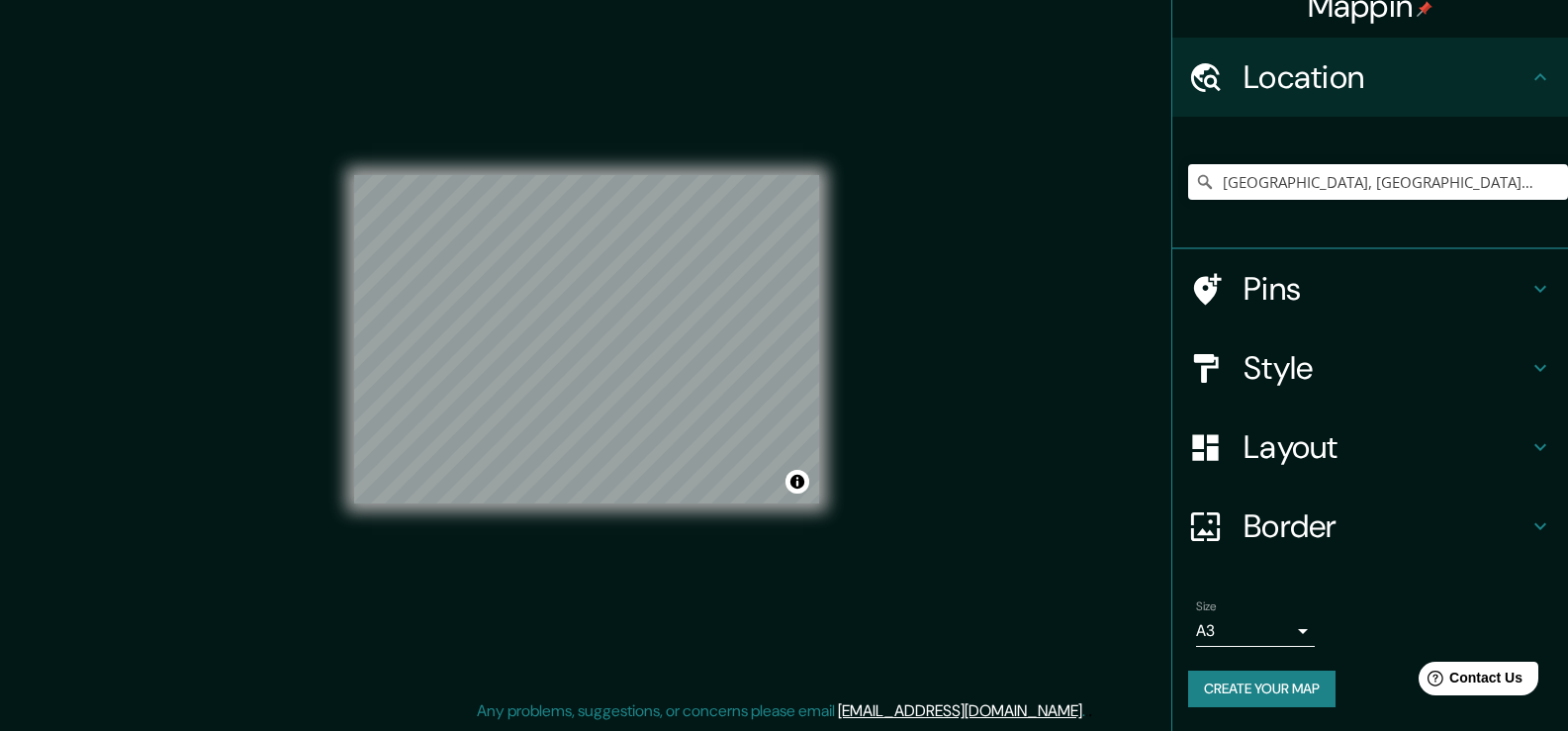
click at [1528, 526] on icon at bounding box center [1540, 526] width 24 height 24
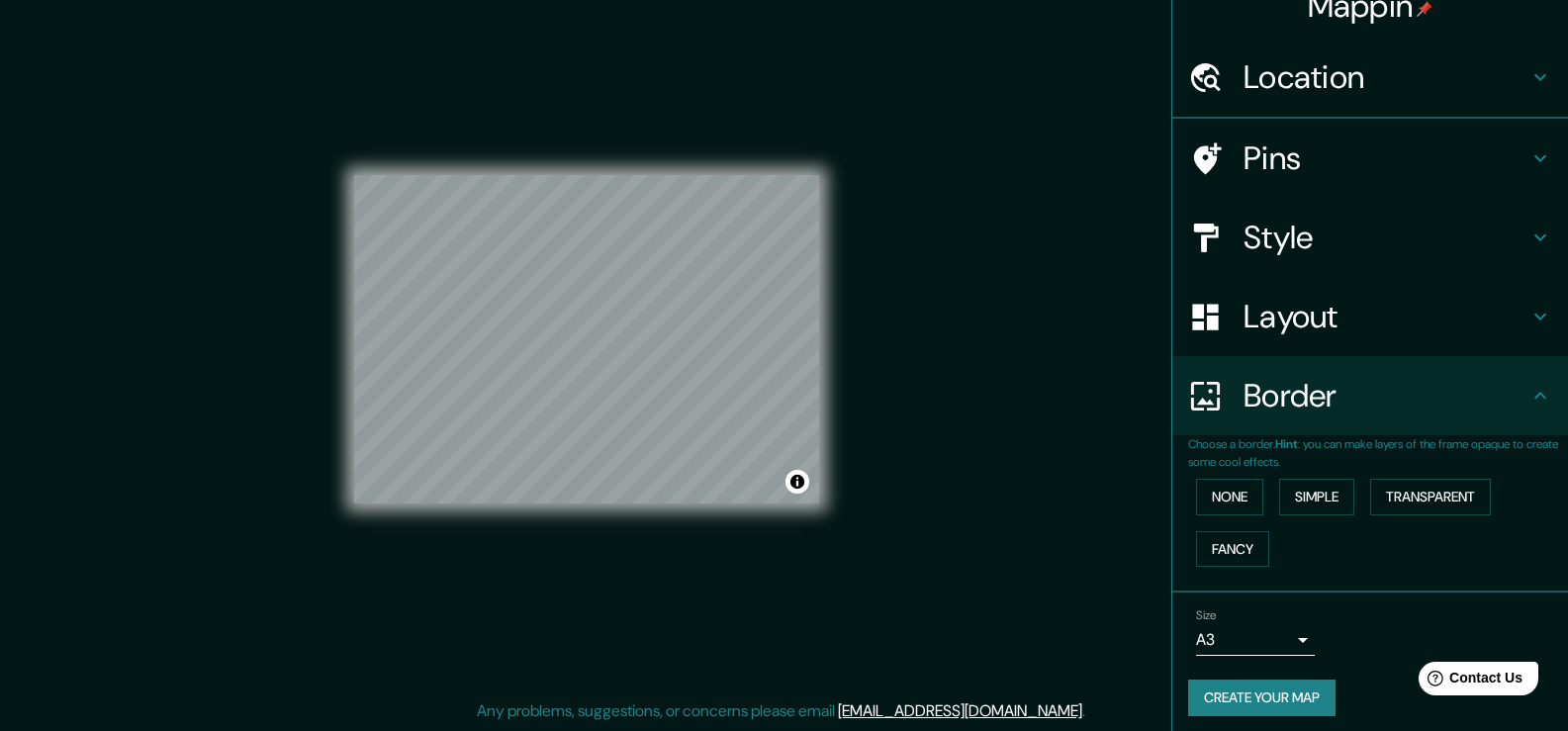
scroll to position [0, 0]
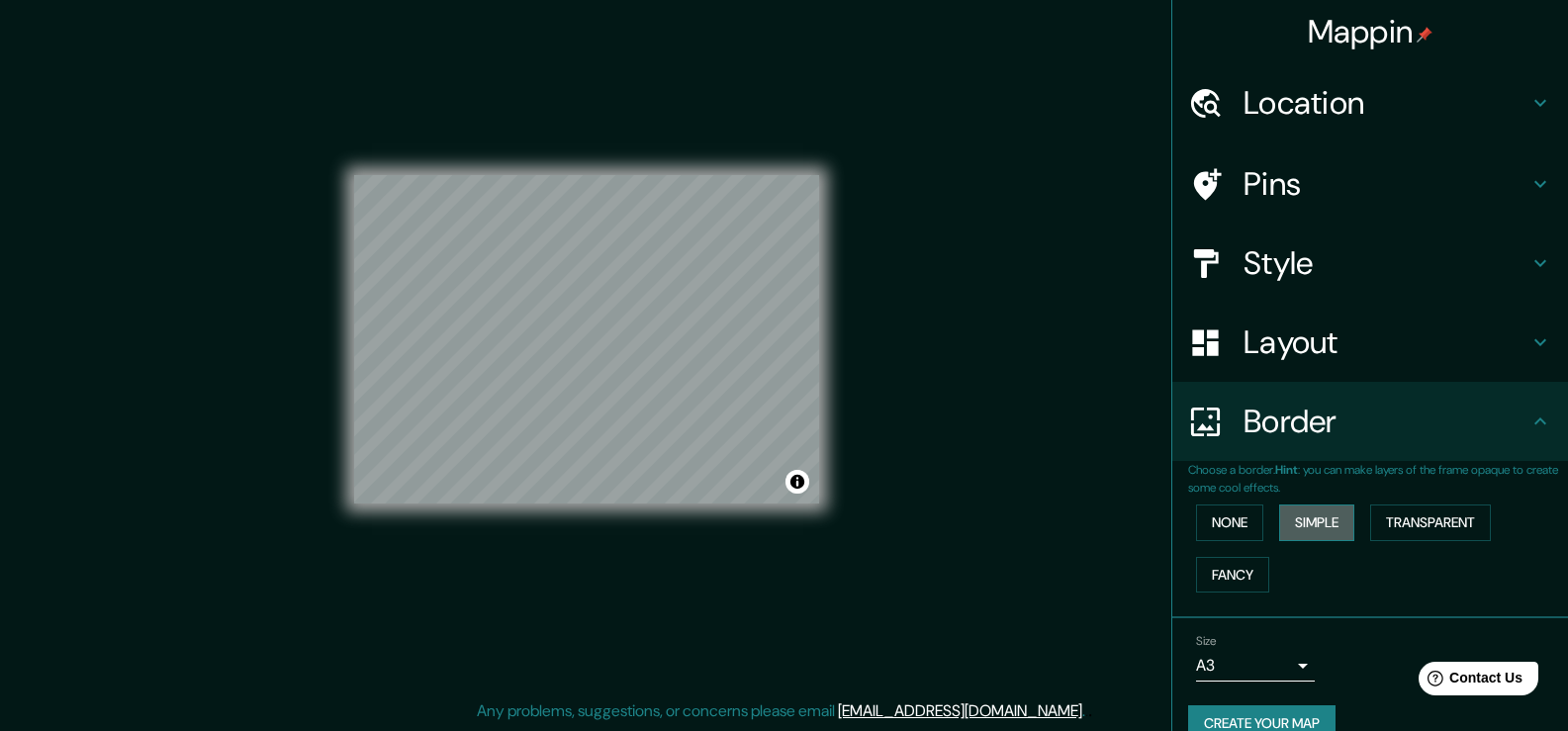
click at [1296, 514] on button "Simple" at bounding box center [1317, 522] width 76 height 37
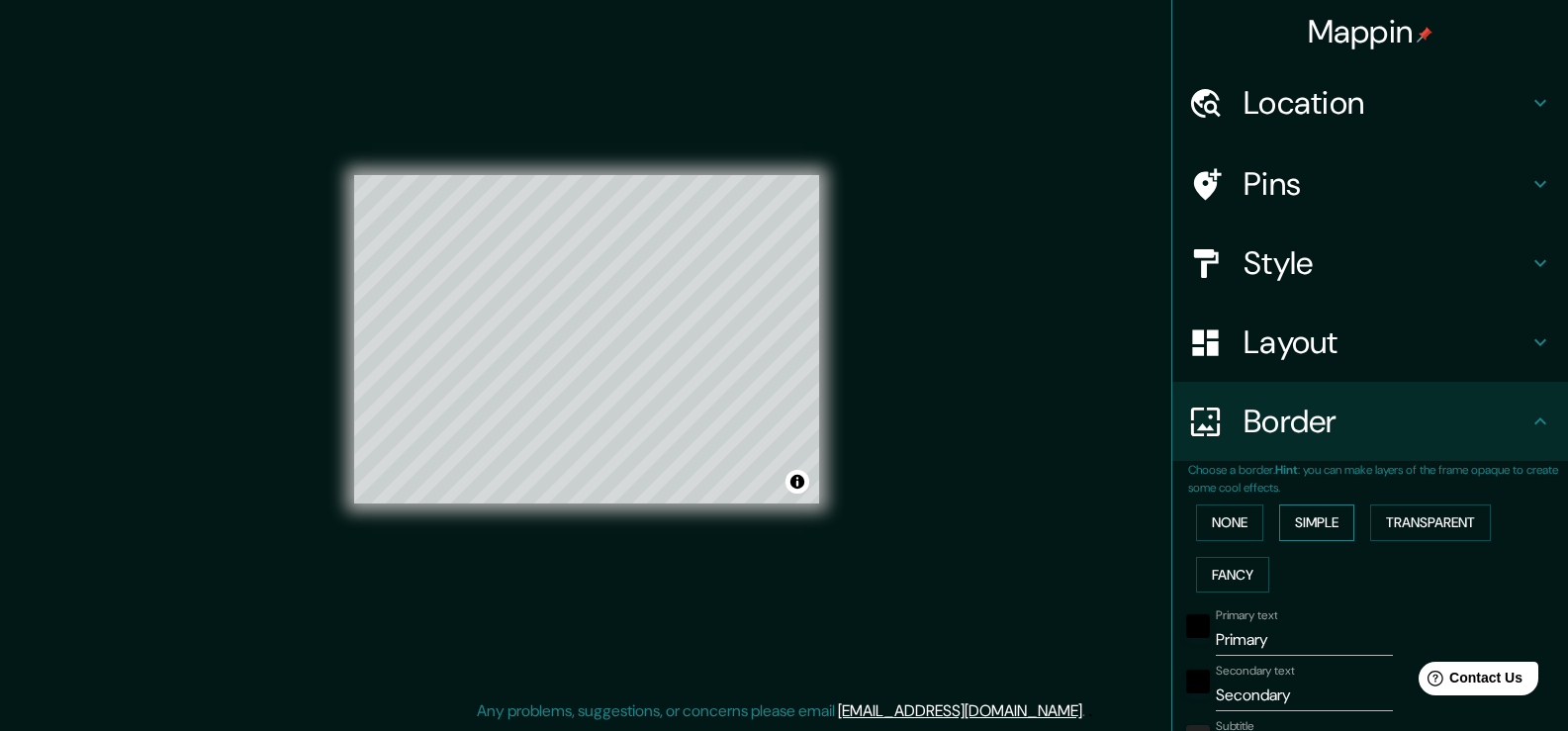
click at [1296, 514] on button "Simple" at bounding box center [1317, 522] width 76 height 37
type input "38"
click at [1214, 522] on button "None" at bounding box center [1230, 522] width 68 height 37
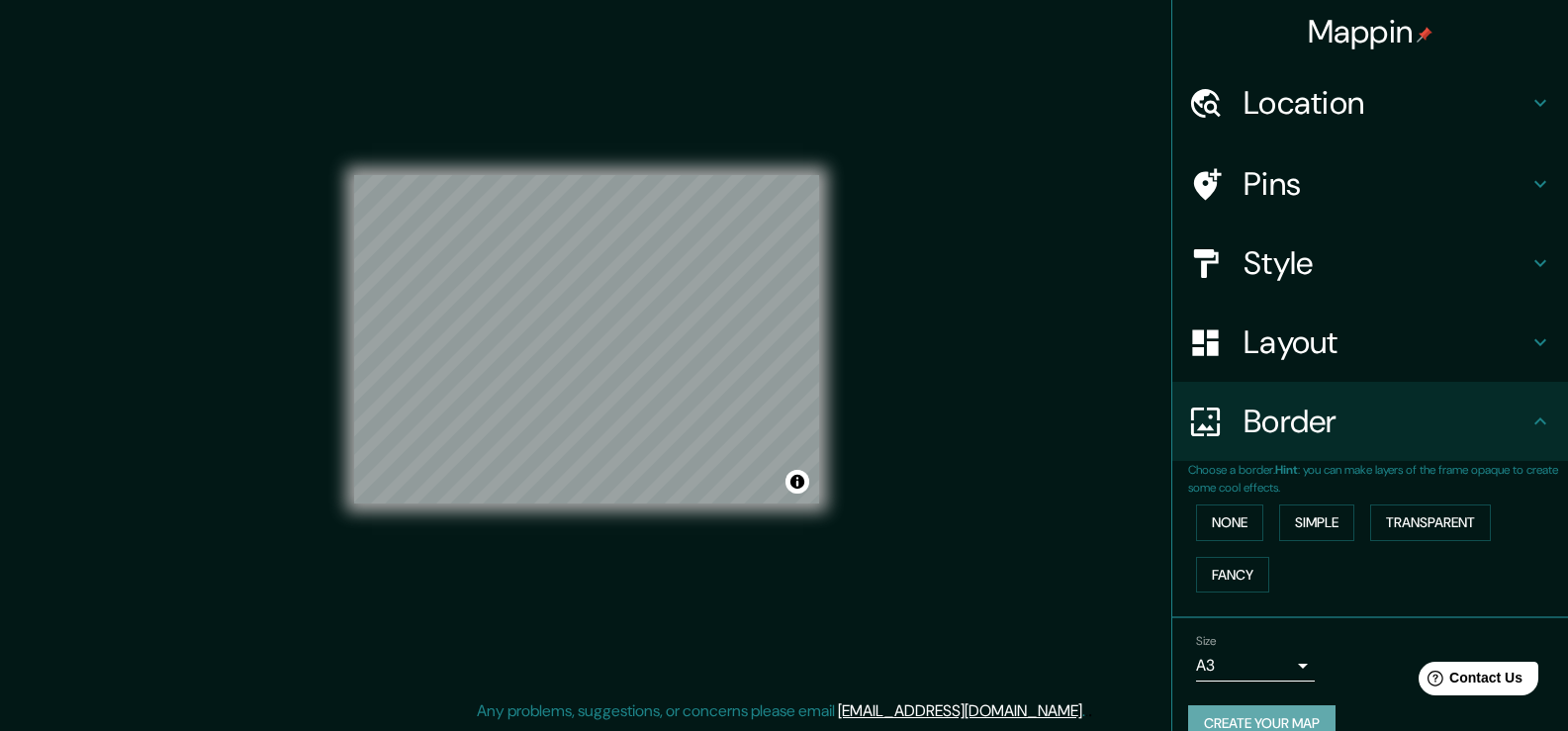
click at [1280, 721] on button "Create your map" at bounding box center [1262, 723] width 147 height 37
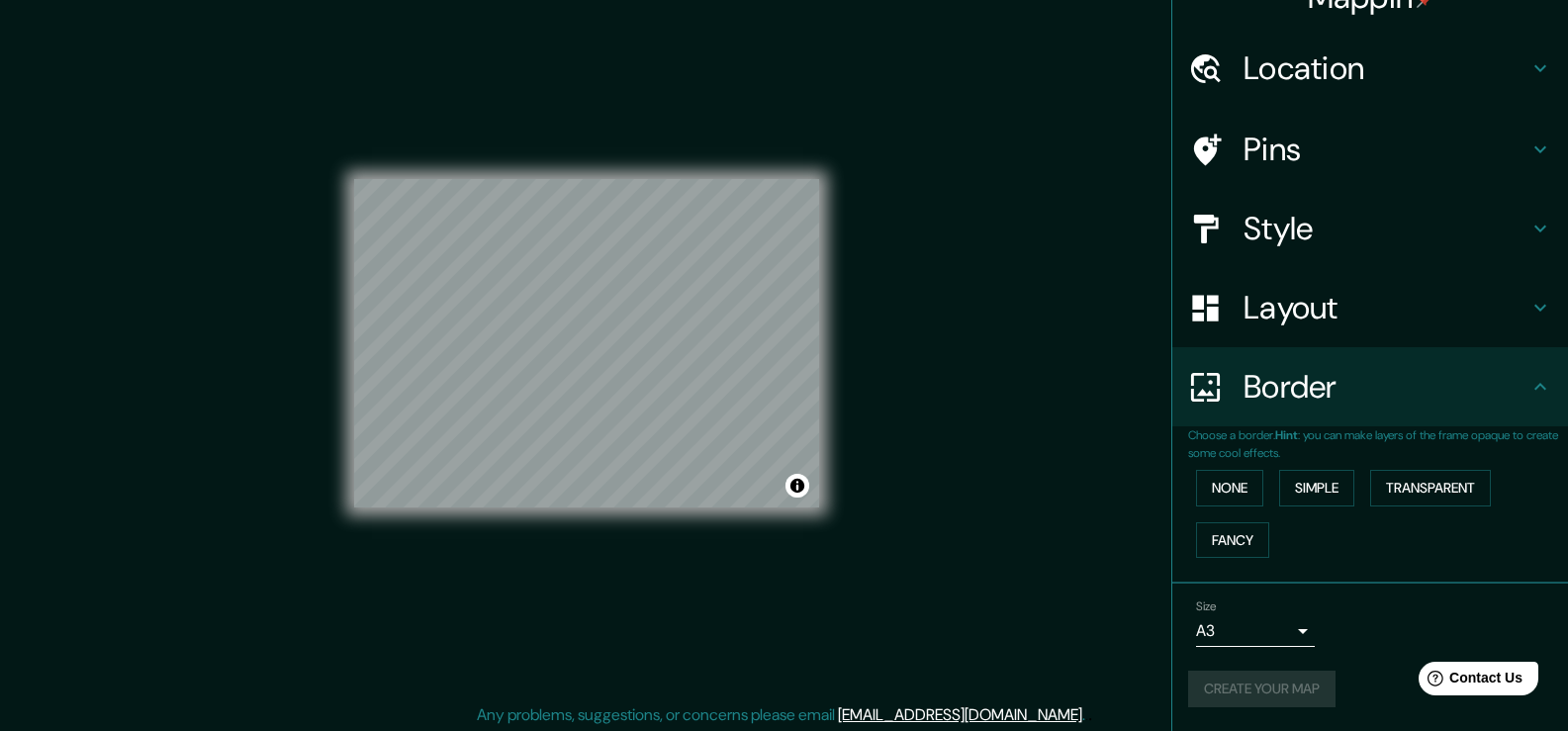
scroll to position [22, 0]
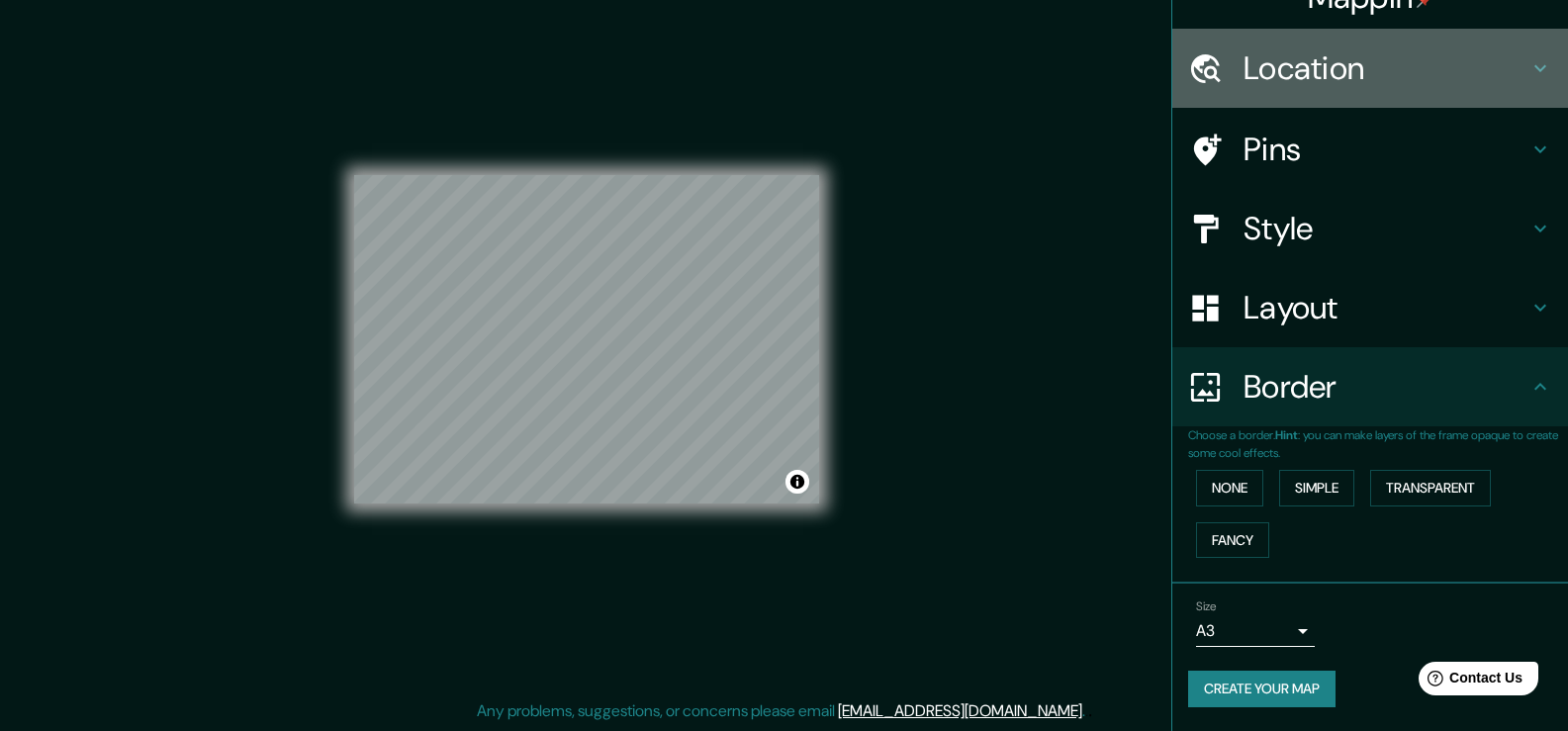
click at [1255, 37] on div "Location" at bounding box center [1370, 69] width 396 height 80
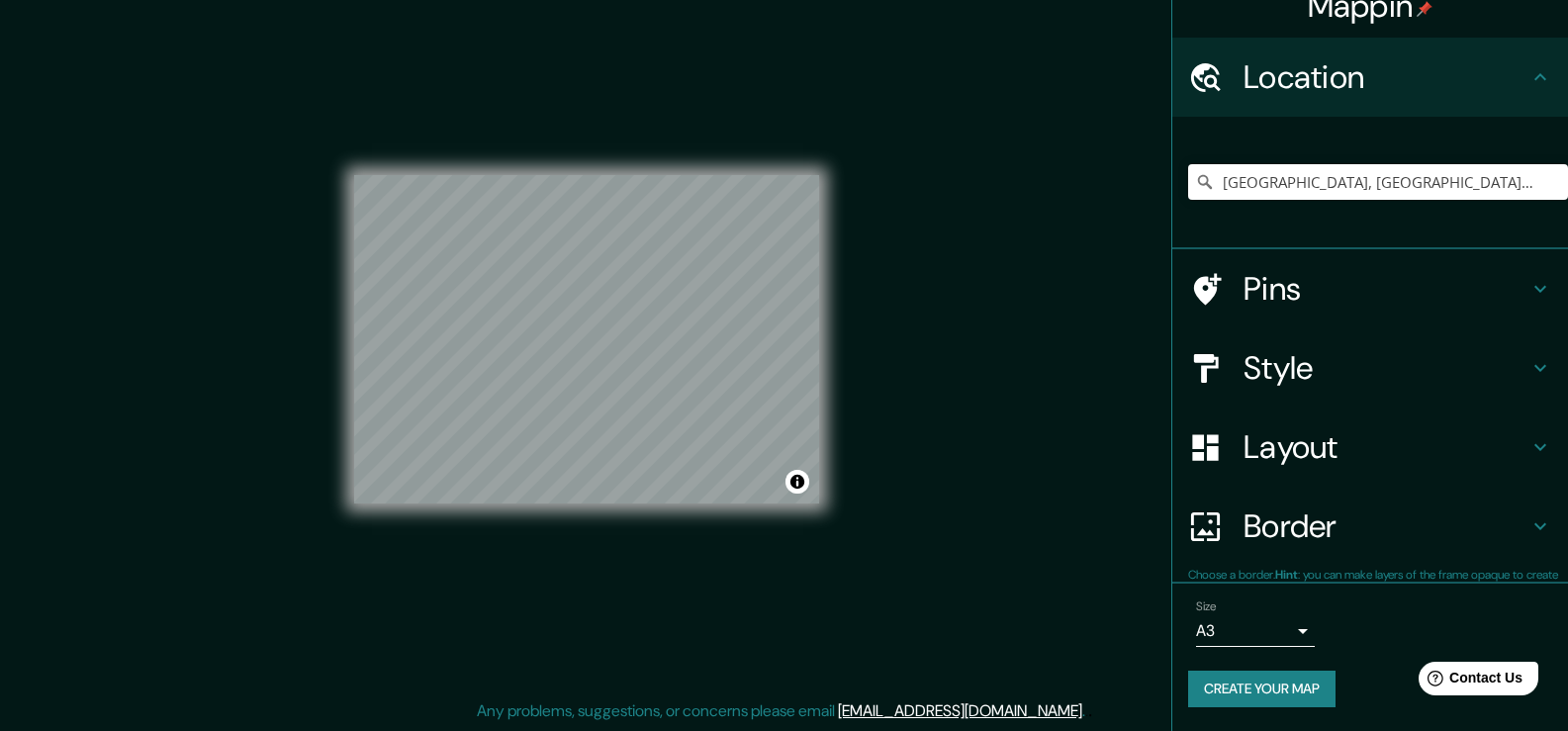
scroll to position [26, 0]
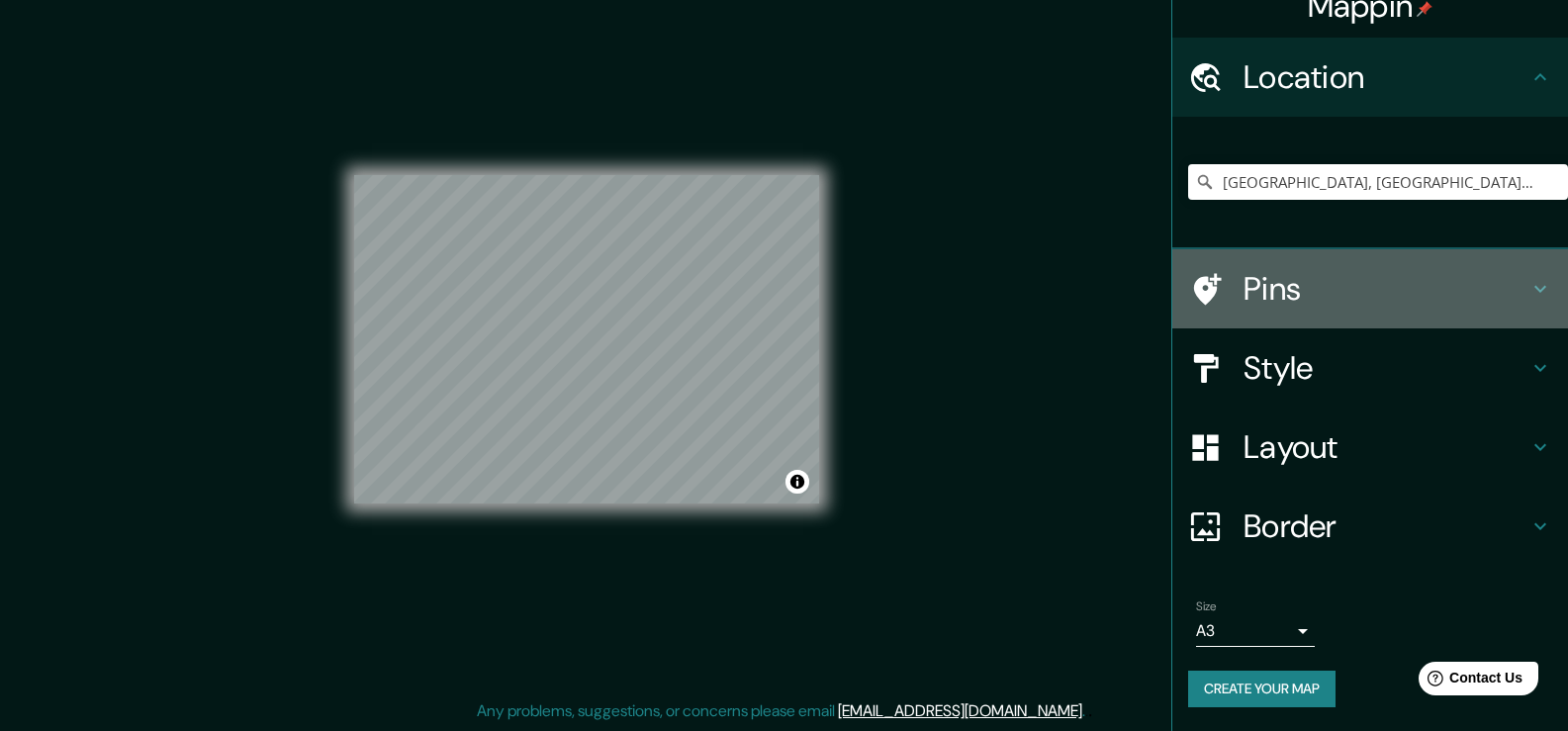
click at [1249, 301] on h4 "Pins" at bounding box center [1386, 289] width 285 height 40
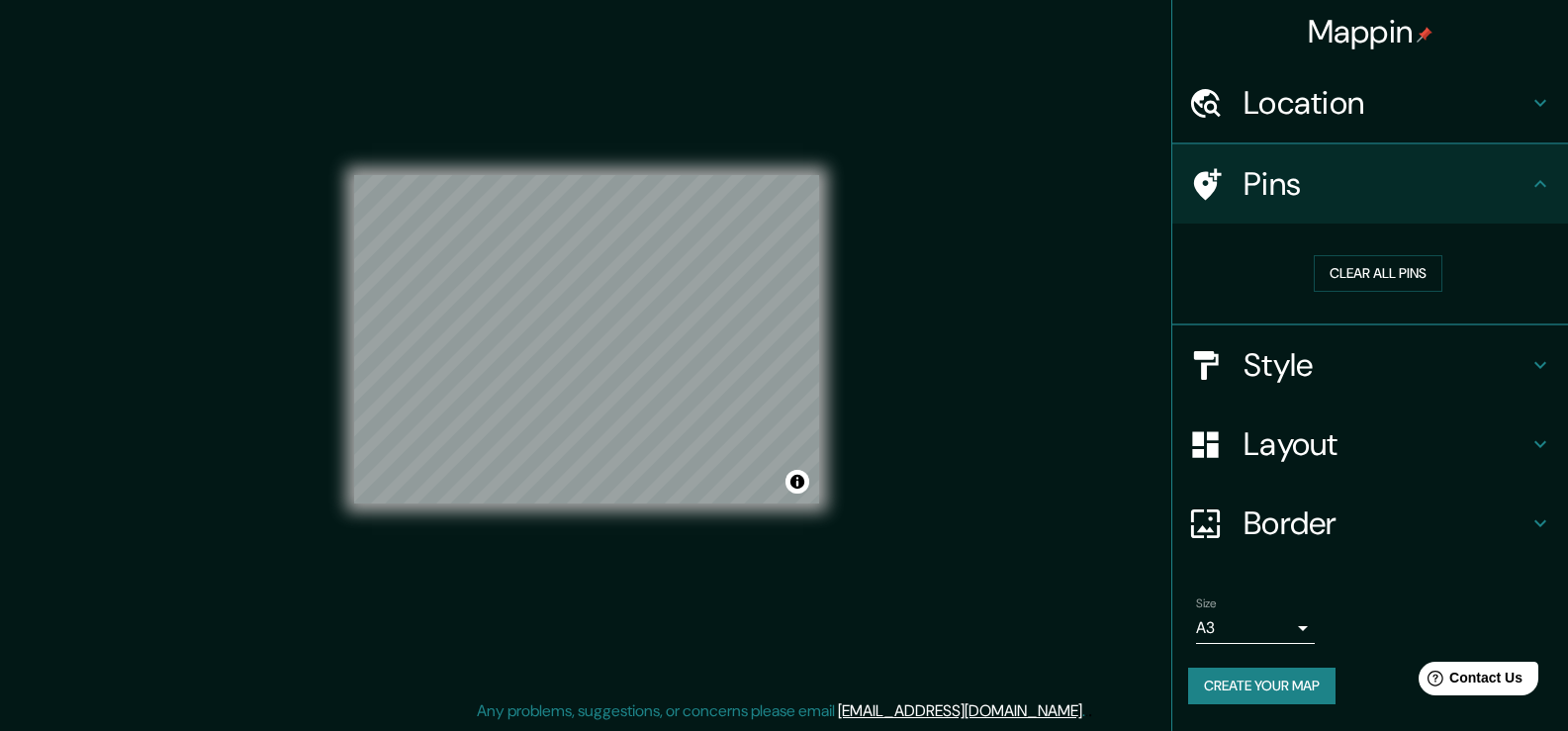
scroll to position [0, 0]
click at [1368, 282] on button "Clear all pins" at bounding box center [1377, 274] width 128 height 37
click at [1271, 675] on button "Create your map" at bounding box center [1262, 686] width 147 height 37
click at [1295, 681] on button "Create your map" at bounding box center [1262, 686] width 147 height 37
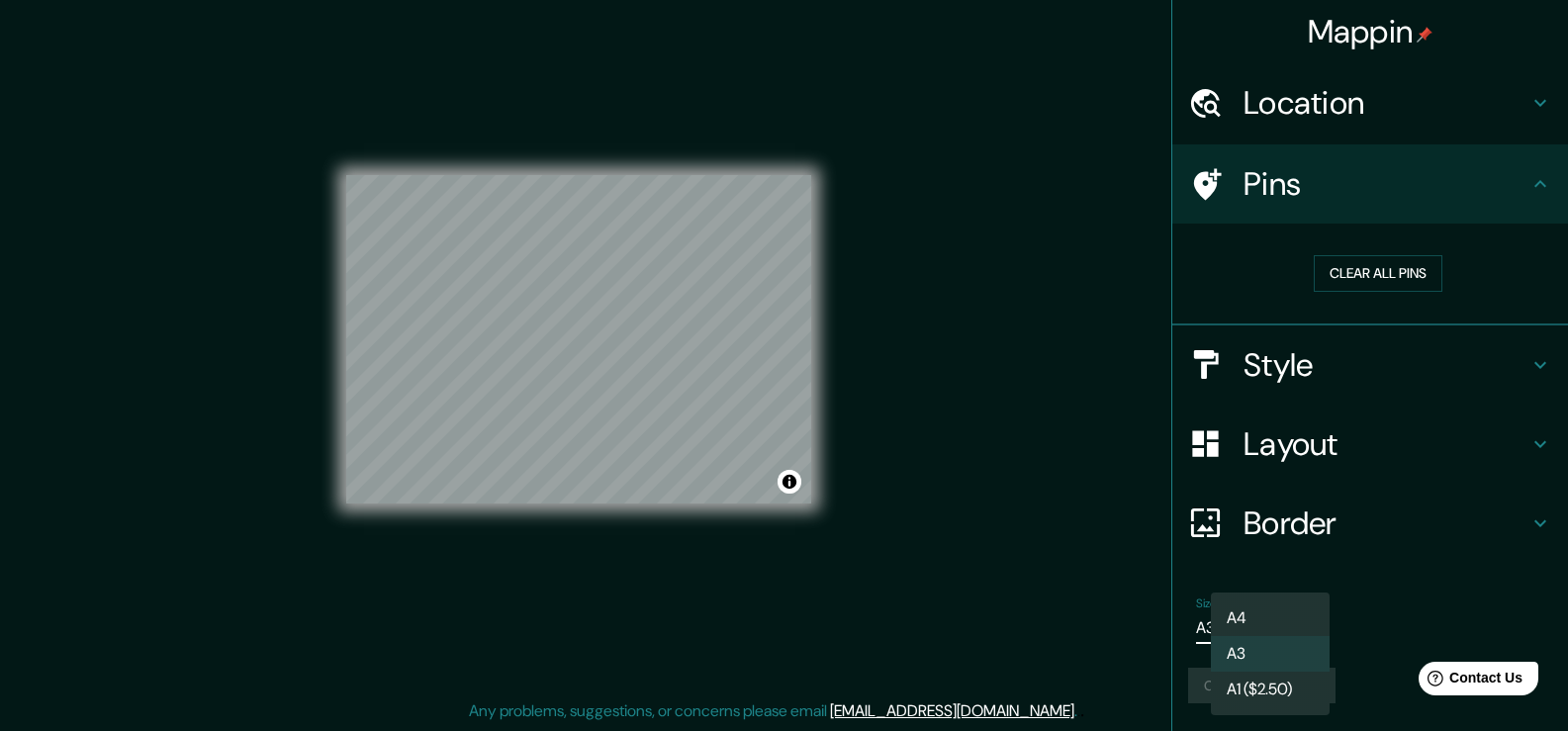
click at [1304, 621] on body "Mappin Location [GEOGRAPHIC_DATA], [GEOGRAPHIC_DATA], [GEOGRAPHIC_DATA] Pins Cl…" at bounding box center [784, 343] width 1568 height 731
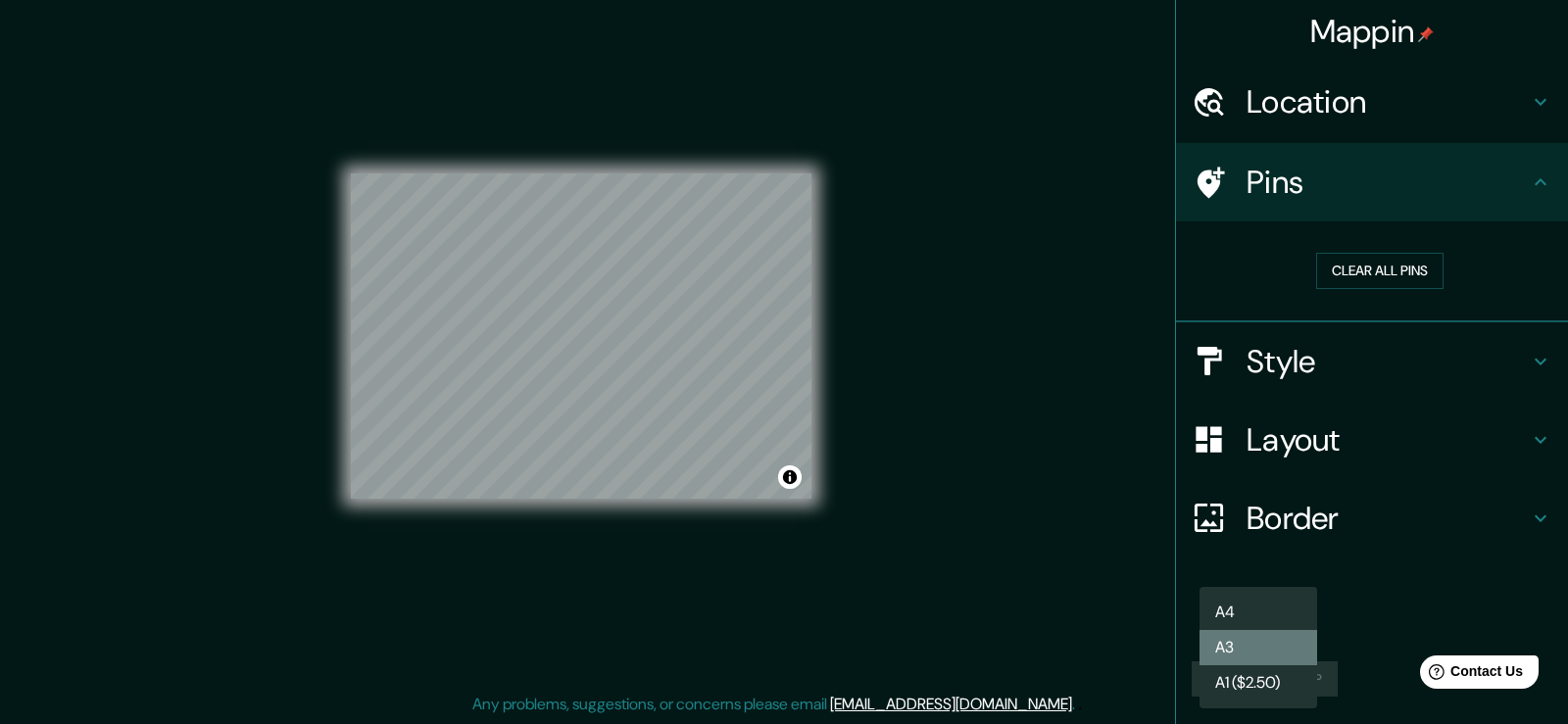
click at [1246, 648] on li "A3" at bounding box center [1258, 648] width 117 height 35
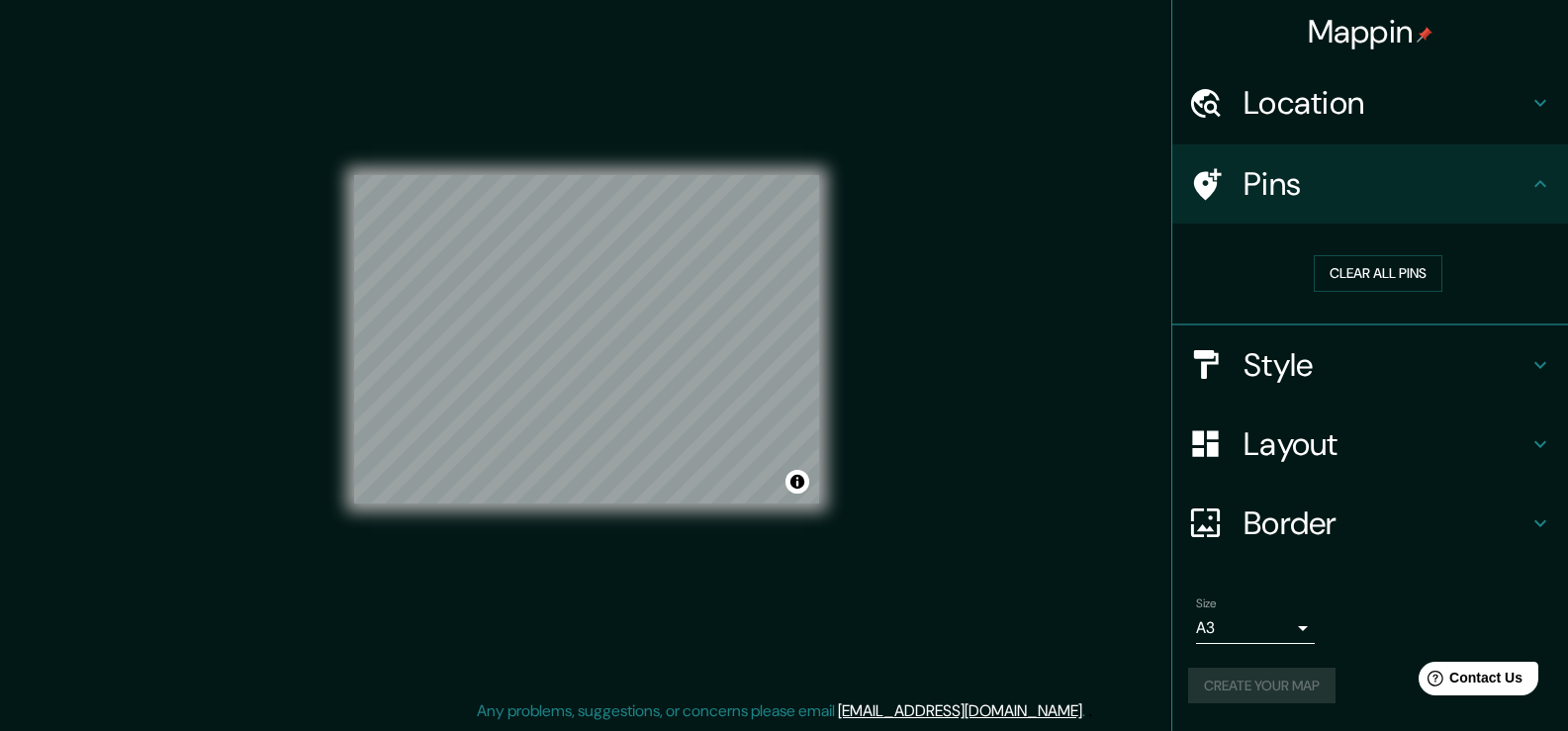
click at [1284, 683] on div "Create your map" at bounding box center [1370, 686] width 364 height 37
click at [1286, 689] on button "Create your map" at bounding box center [1262, 686] width 147 height 37
click at [1209, 680] on button "Create your map" at bounding box center [1262, 686] width 147 height 37
click at [1215, 510] on icon at bounding box center [1205, 522] width 29 height 29
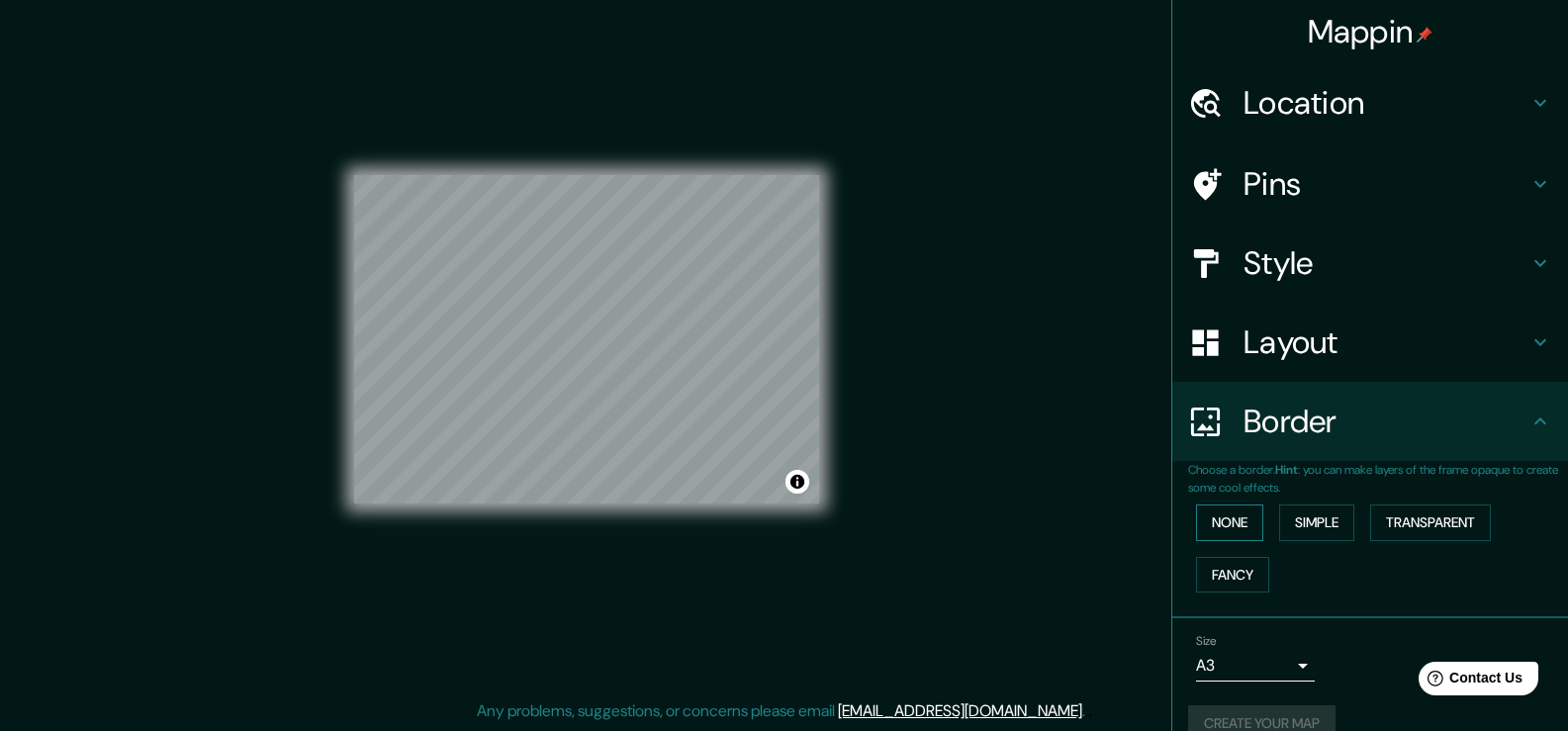
click at [1216, 517] on button "None" at bounding box center [1230, 522] width 68 height 37
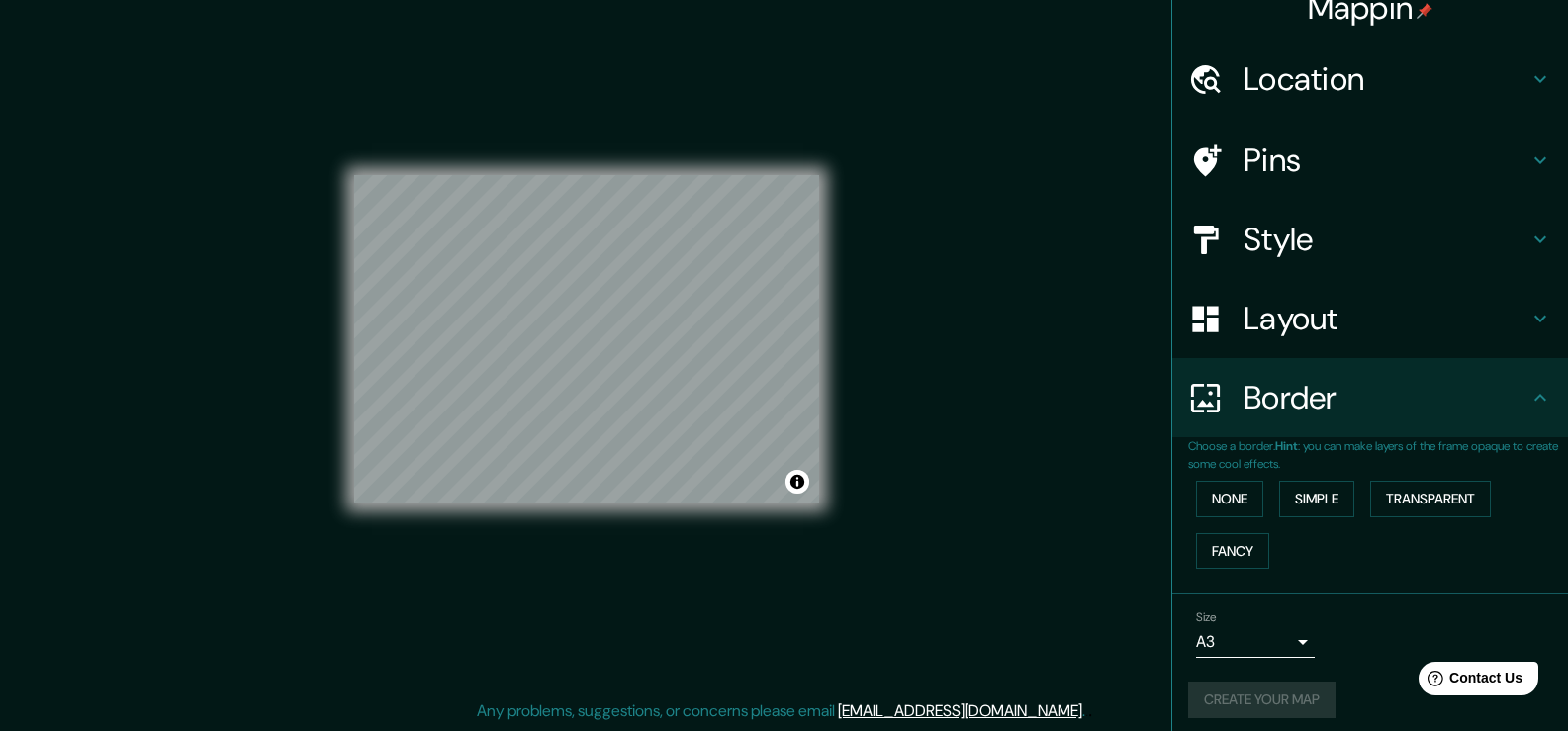
scroll to position [35, 0]
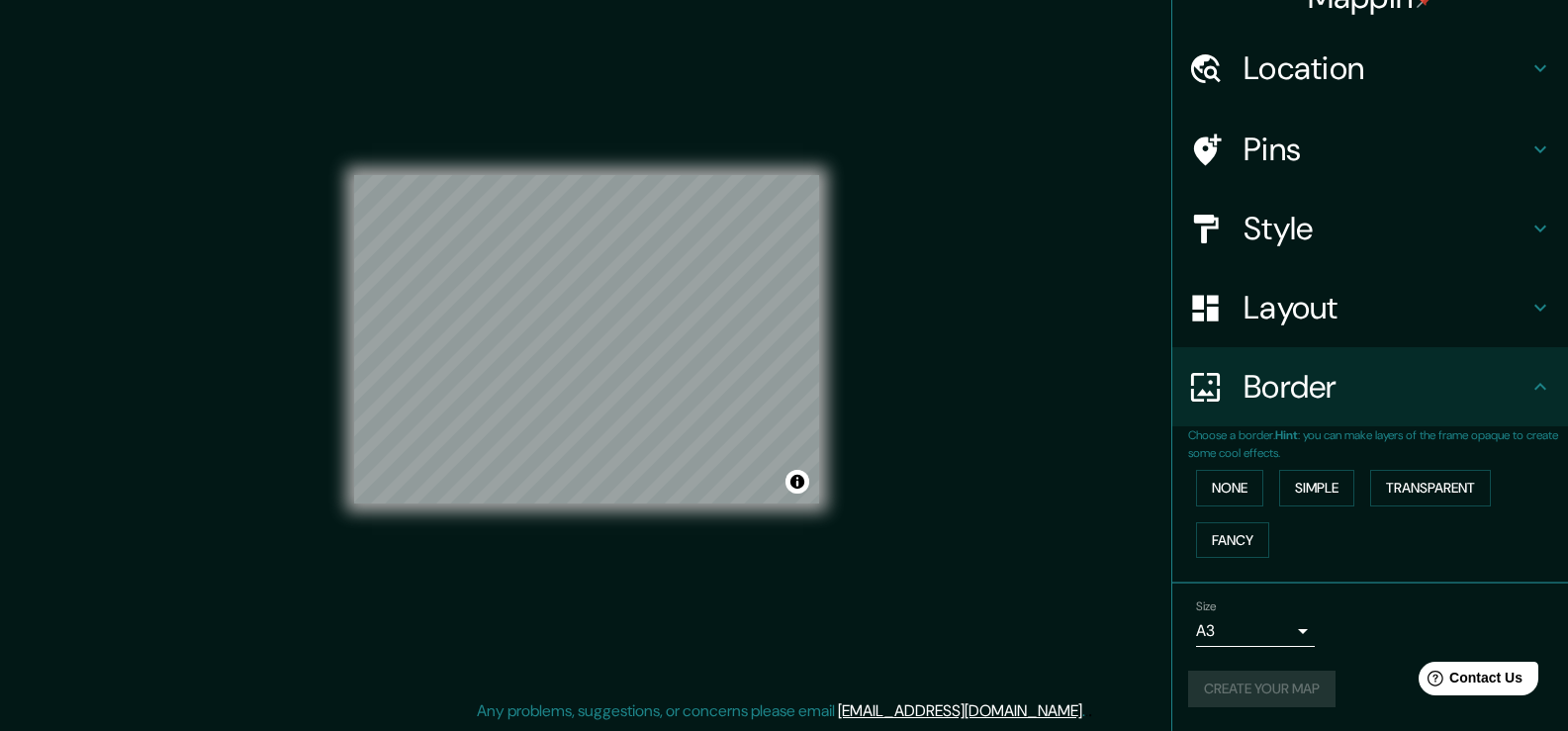
click at [1528, 392] on icon at bounding box center [1540, 387] width 24 height 24
click at [1237, 679] on button "Create your map" at bounding box center [1262, 689] width 147 height 37
click at [1215, 691] on button "Create your map" at bounding box center [1262, 689] width 147 height 37
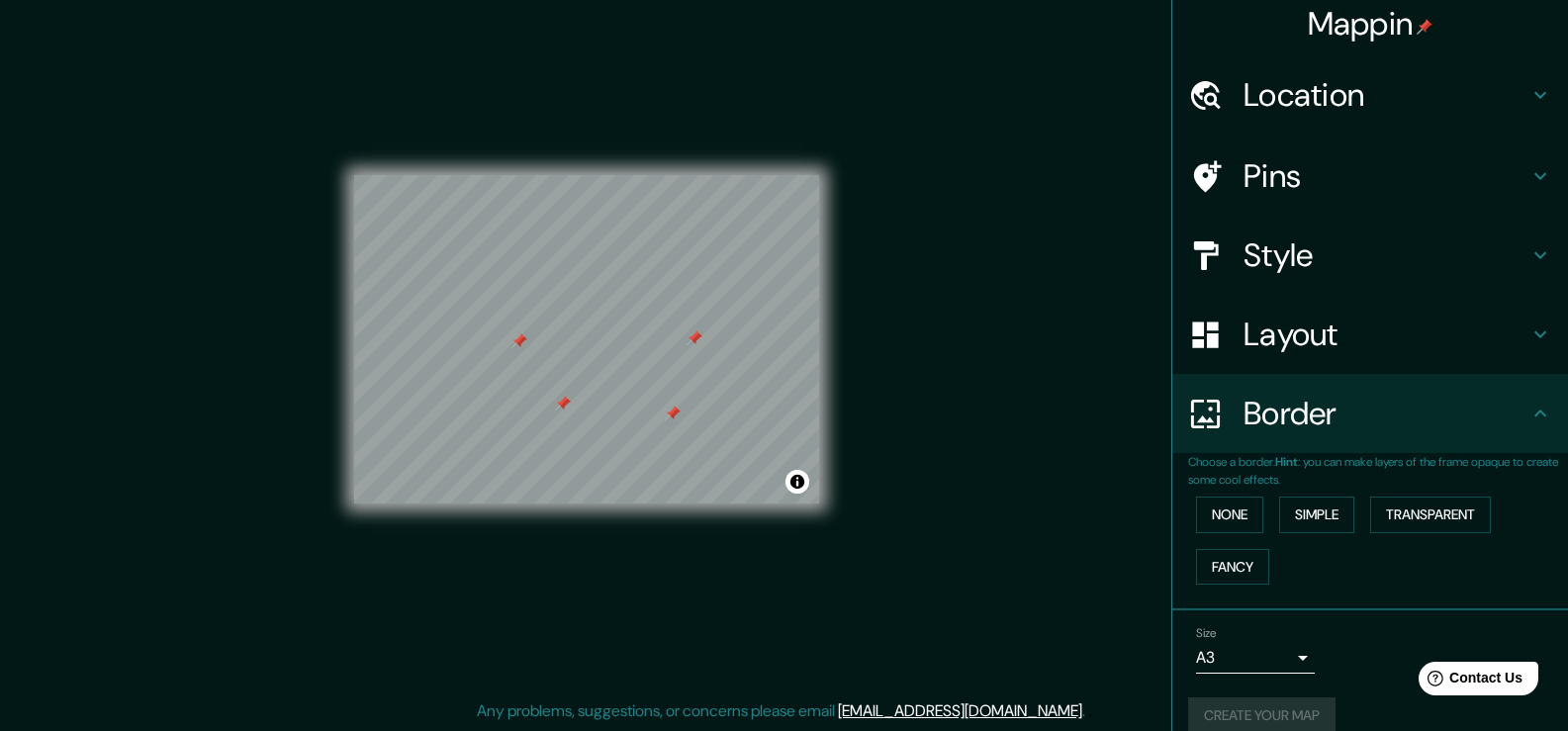
scroll to position [0, 0]
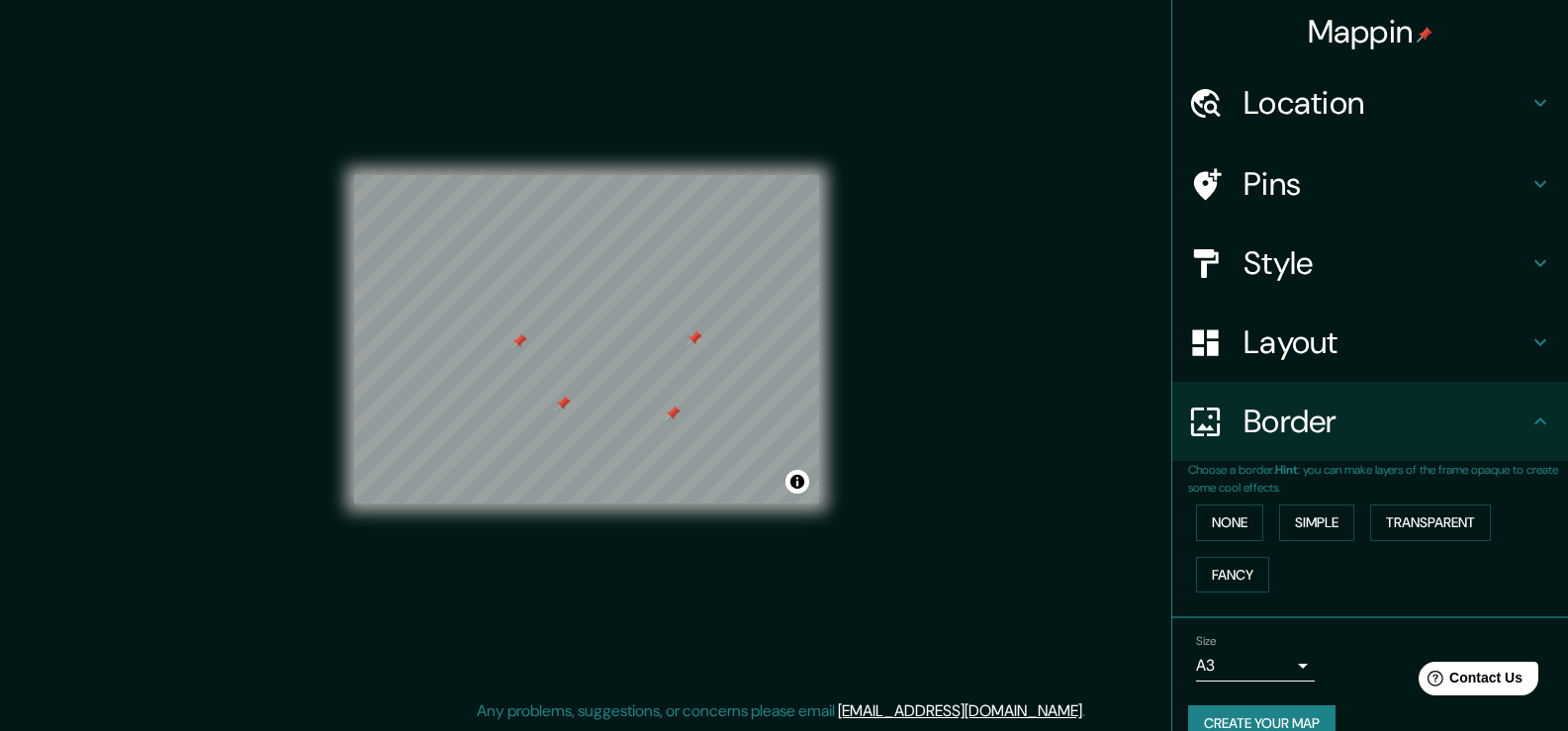
click at [1258, 351] on h4 "Layout" at bounding box center [1386, 342] width 285 height 40
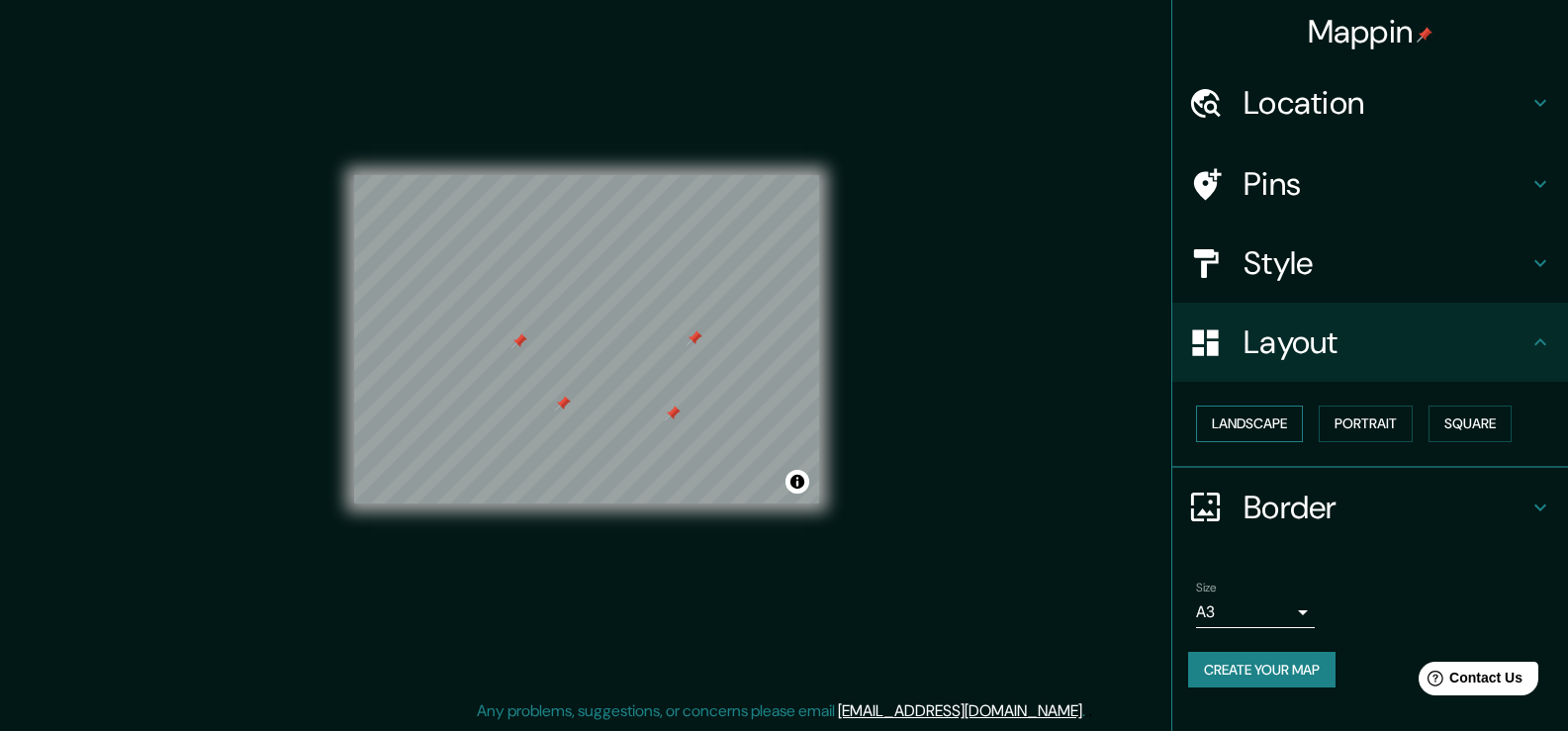
click at [1227, 428] on button "Landscape" at bounding box center [1249, 424] width 106 height 37
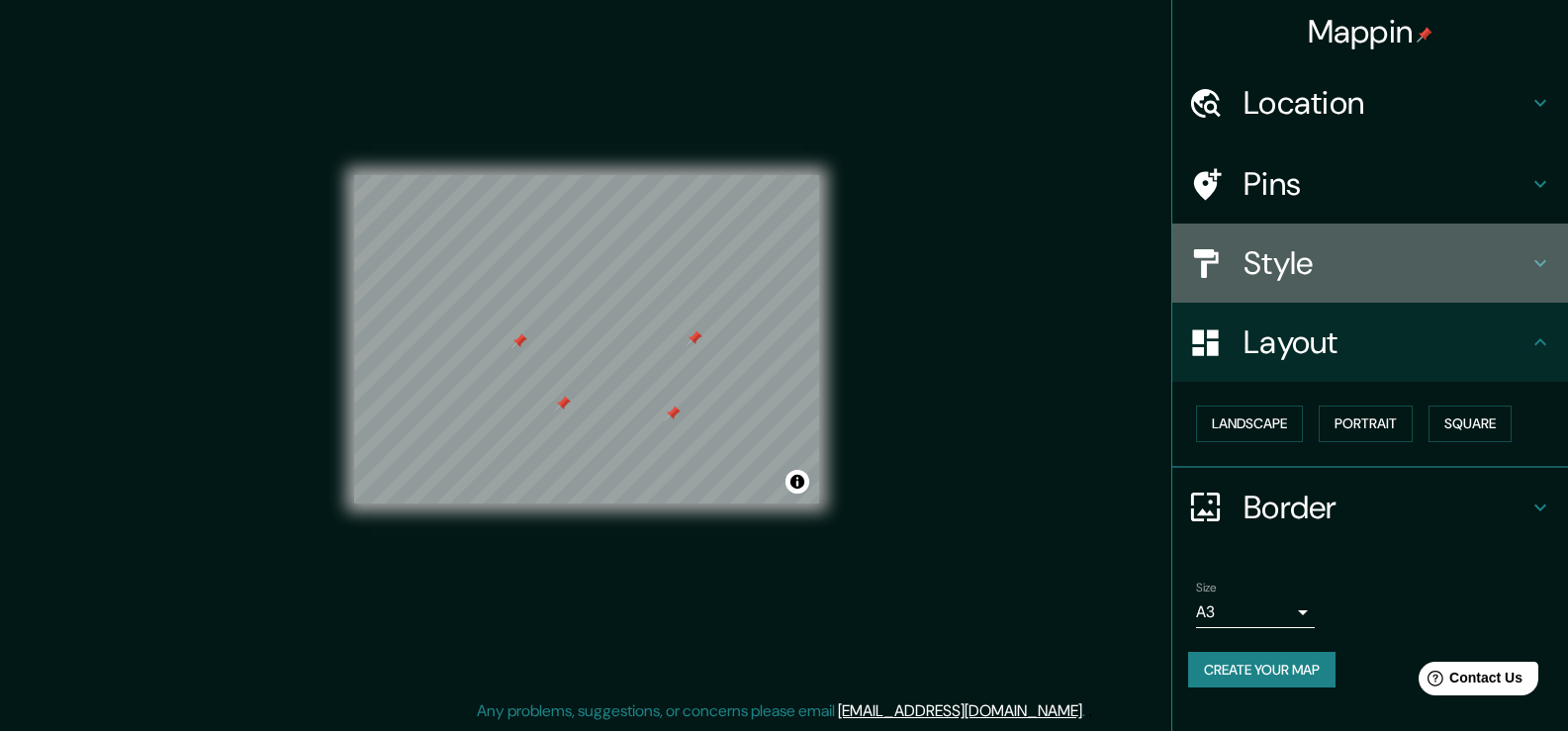
click at [1254, 260] on h4 "Style" at bounding box center [1386, 264] width 285 height 40
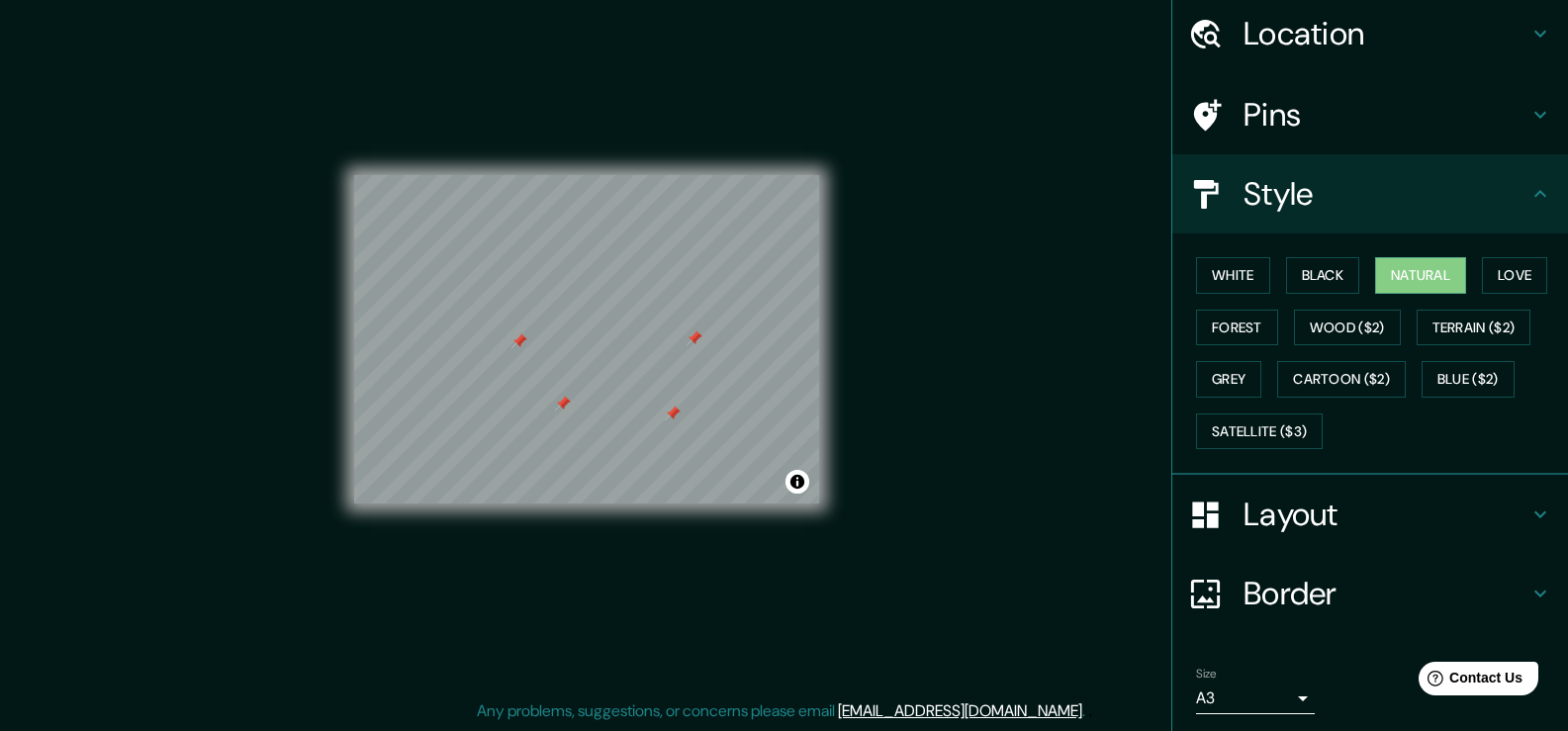
scroll to position [136, 0]
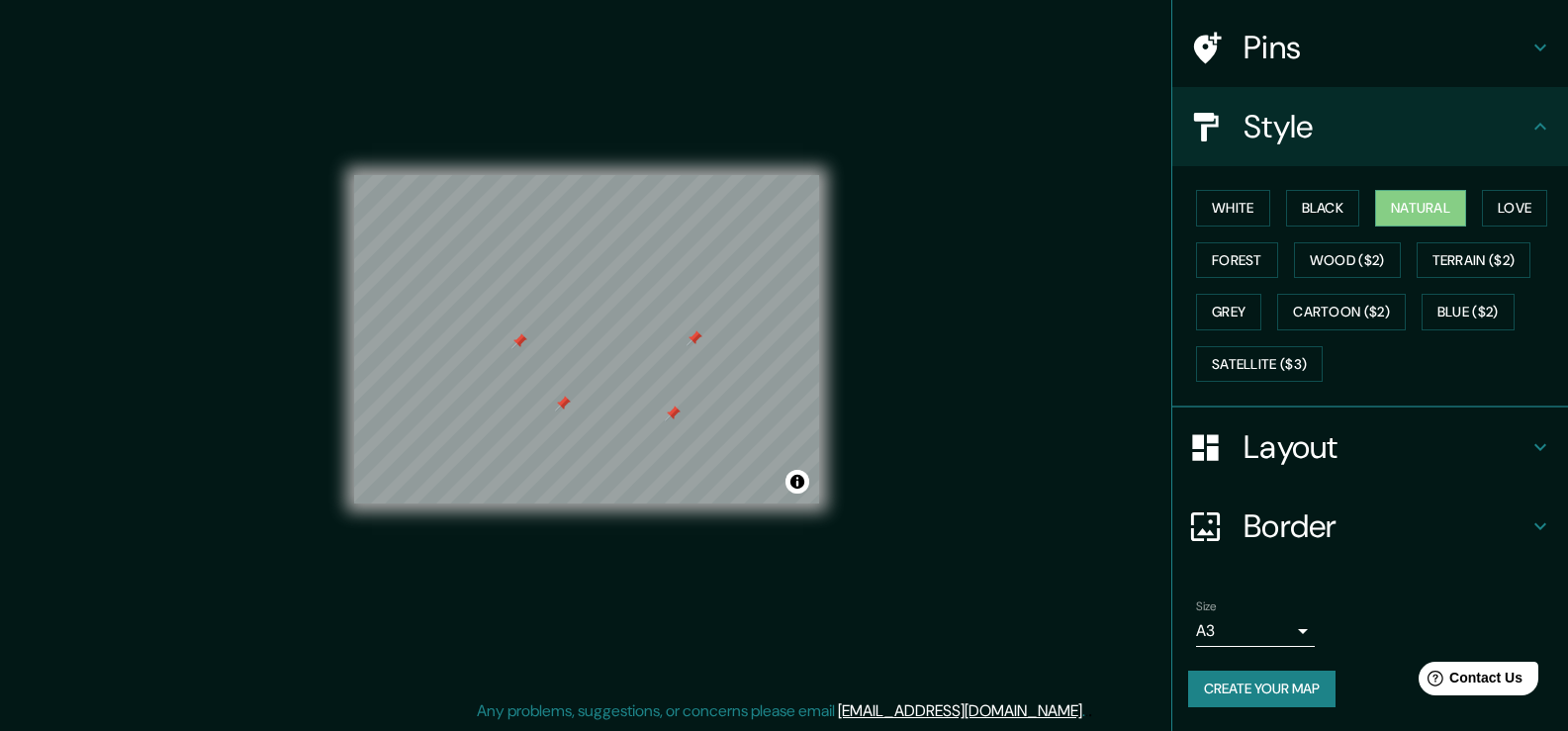
click at [1192, 689] on button "Create your map" at bounding box center [1262, 689] width 147 height 37
